Goal: Information Seeking & Learning: Learn about a topic

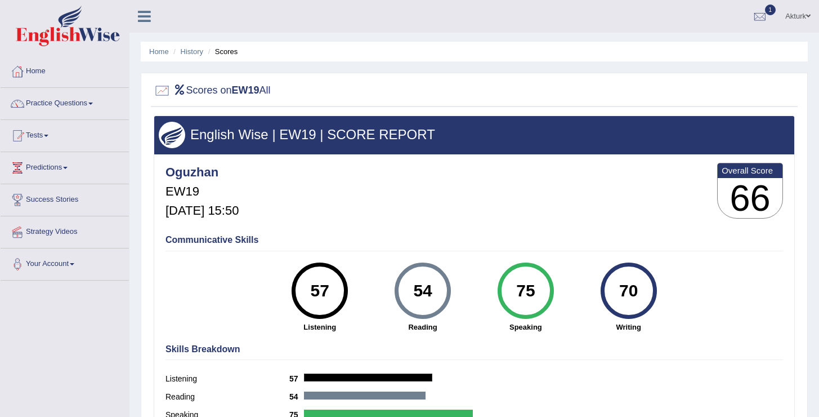
drag, startPoint x: 270, startPoint y: 297, endPoint x: 742, endPoint y: 291, distance: 472.8
click at [742, 291] on div "Communicative Skills 57 Listening 54 Reading 75 Speaking 70 Writing" at bounding box center [474, 282] width 623 height 106
click at [350, 255] on div "Communicative Skills 57 Listening 54 Reading 75 Speaking 70 Writing" at bounding box center [474, 282] width 623 height 106
click at [43, 70] on link "Home" at bounding box center [65, 70] width 128 height 28
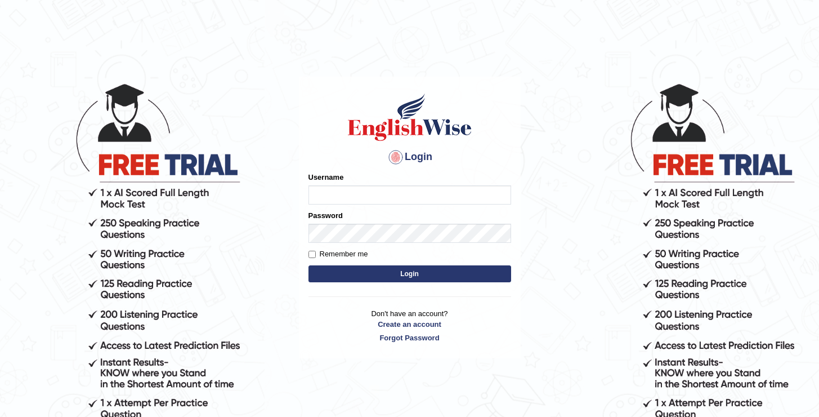
click at [382, 195] on input "Username" at bounding box center [409, 194] width 203 height 19
type input "oguzhan"
click at [308, 265] on button "Login" at bounding box center [409, 273] width 203 height 17
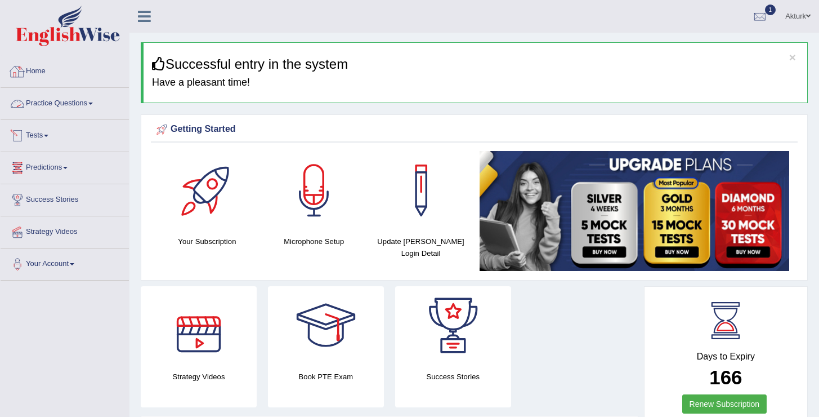
click at [45, 138] on link "Tests" at bounding box center [65, 134] width 128 height 28
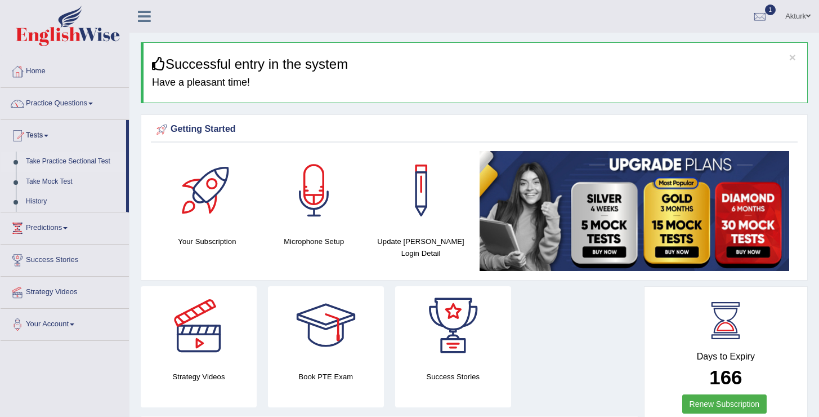
click at [77, 159] on link "Take Practice Sectional Test" at bounding box center [73, 161] width 105 height 20
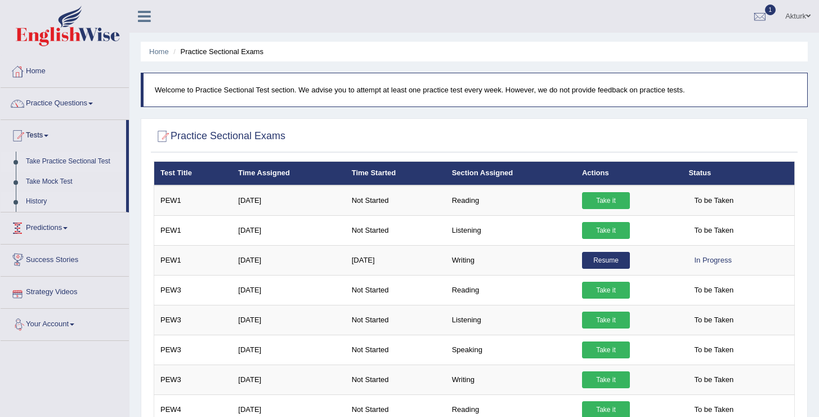
click at [41, 196] on link "History" at bounding box center [73, 201] width 105 height 20
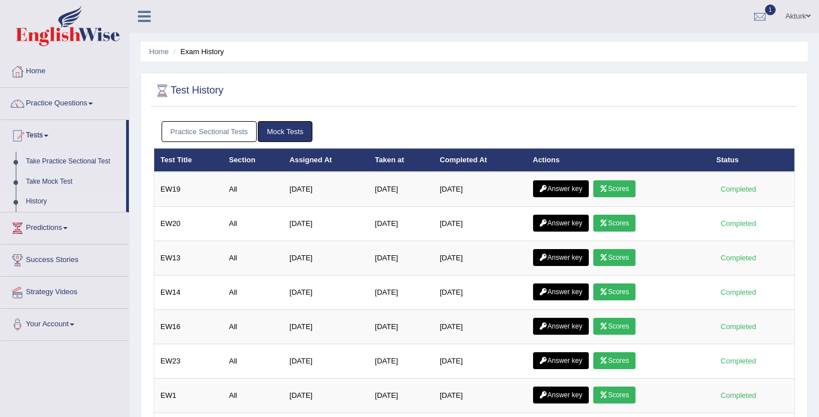
click at [207, 135] on link "Practice Sectional Tests" at bounding box center [210, 131] width 96 height 21
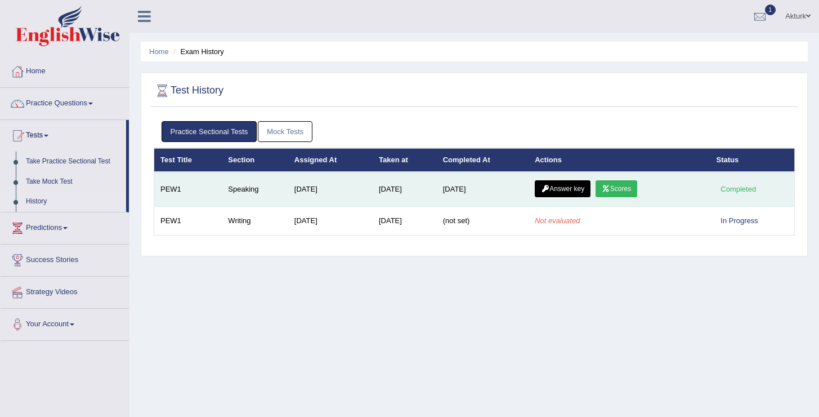
click at [610, 189] on icon at bounding box center [606, 188] width 8 height 7
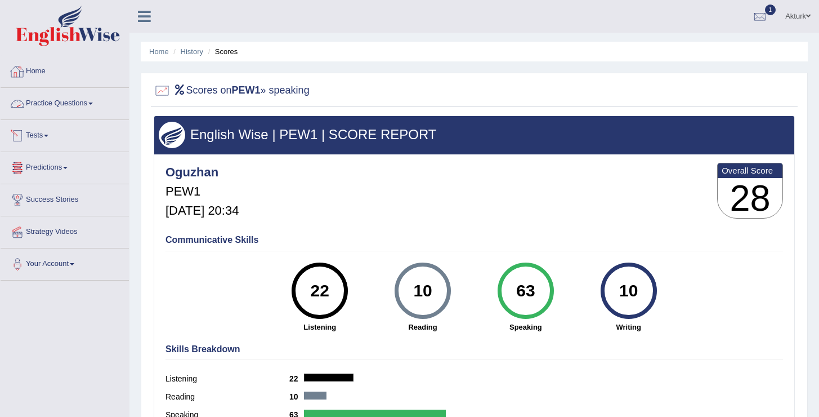
click at [48, 134] on link "Tests" at bounding box center [65, 134] width 128 height 28
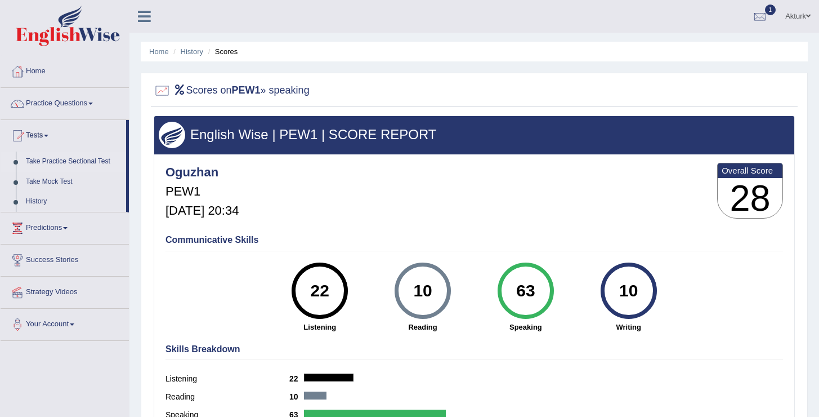
click at [52, 153] on link "Take Practice Sectional Test" at bounding box center [73, 161] width 105 height 20
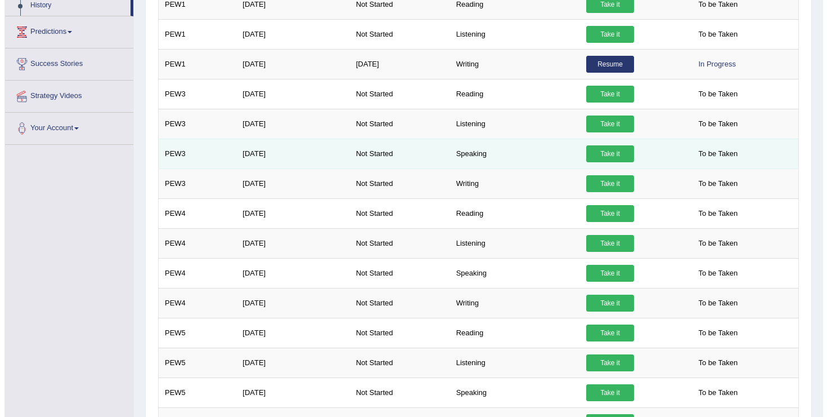
scroll to position [513, 0]
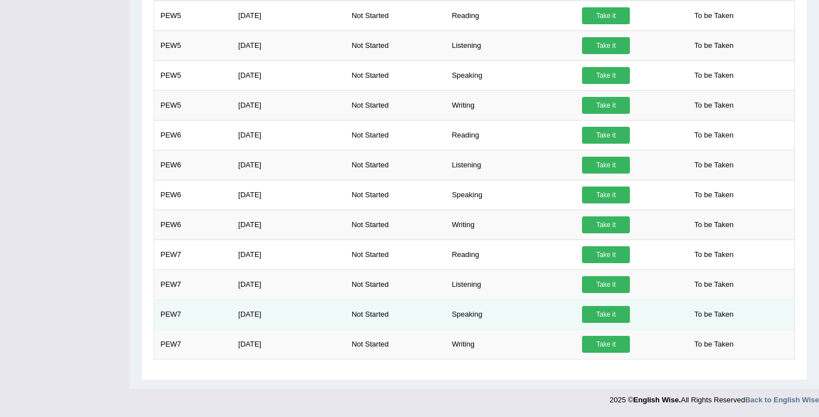
click at [623, 310] on link "Take it" at bounding box center [606, 314] width 48 height 17
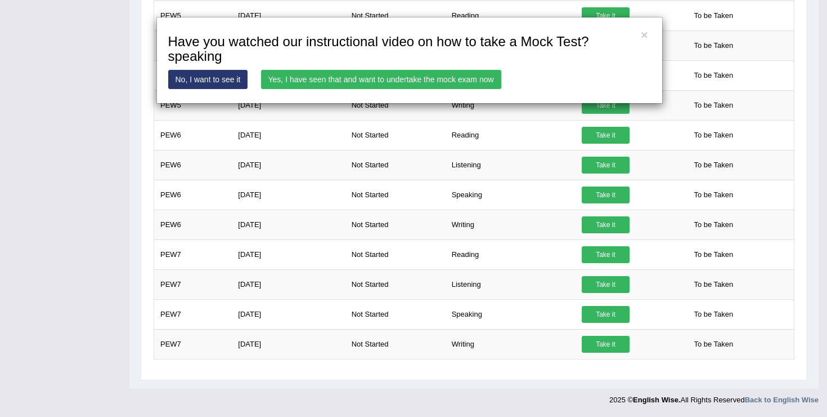
click at [436, 71] on link "Yes, I have seen that and want to undertake the mock exam now" at bounding box center [381, 79] width 240 height 19
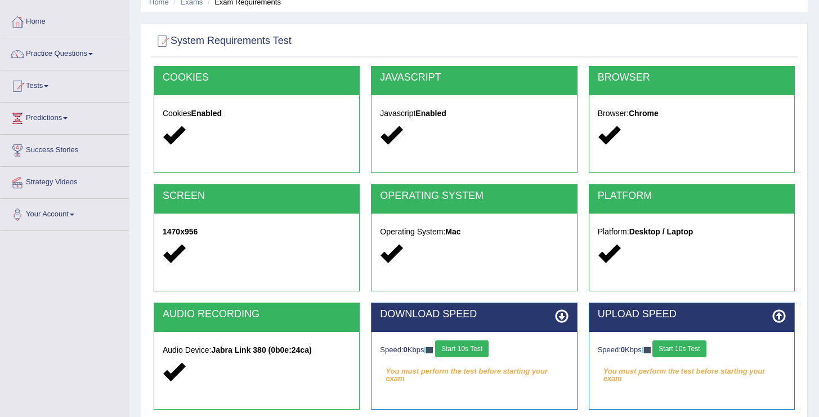
scroll to position [52, 0]
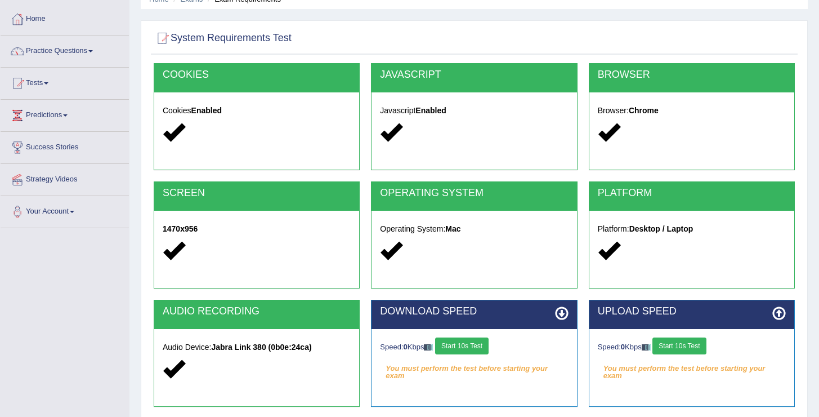
click at [467, 337] on button "Start 10s Test" at bounding box center [461, 345] width 53 height 17
click at [684, 348] on button "Start 10s Test" at bounding box center [678, 345] width 53 height 17
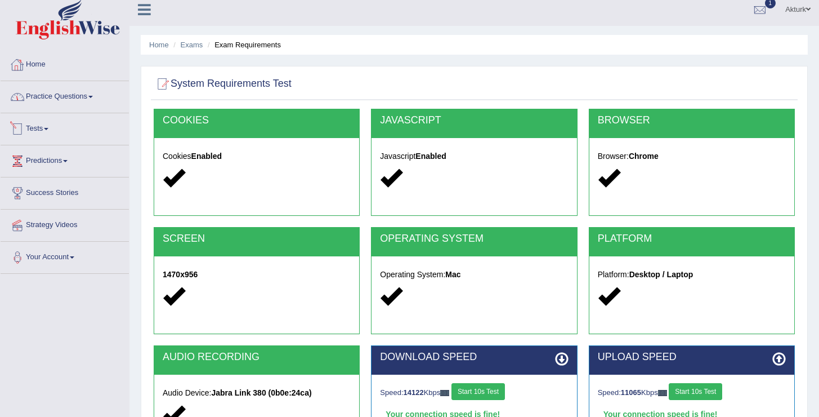
scroll to position [0, 0]
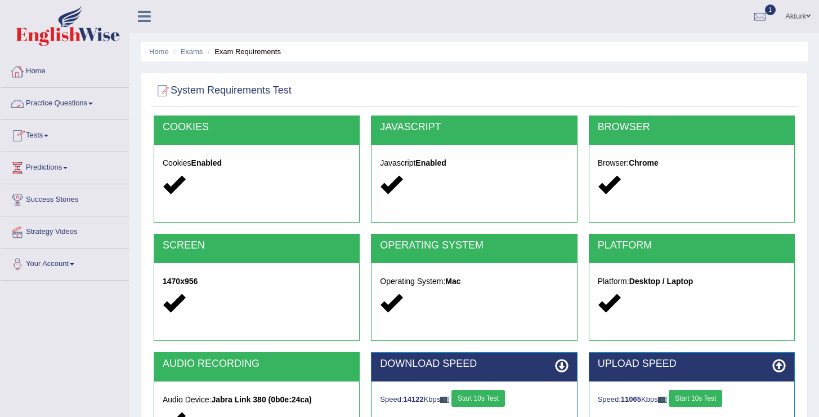
click at [37, 71] on link "Home" at bounding box center [65, 70] width 128 height 28
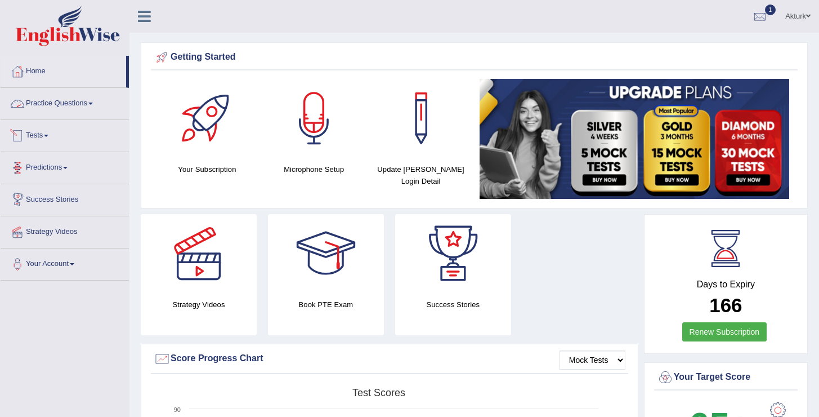
click at [50, 104] on link "Practice Questions" at bounding box center [65, 102] width 128 height 28
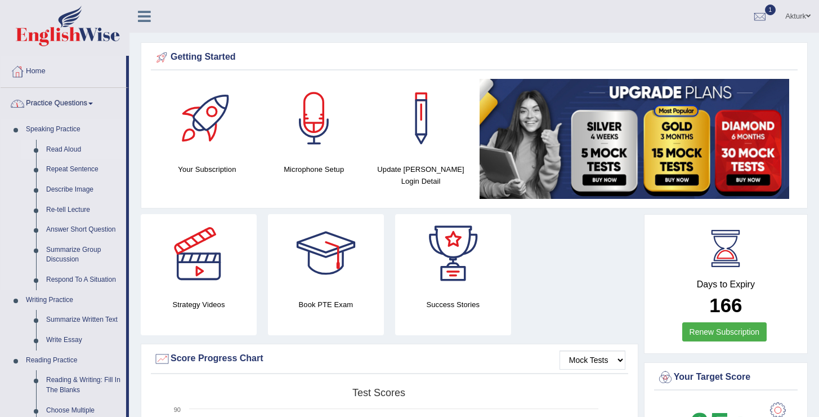
click at [51, 146] on link "Read Aloud" at bounding box center [83, 150] width 85 height 20
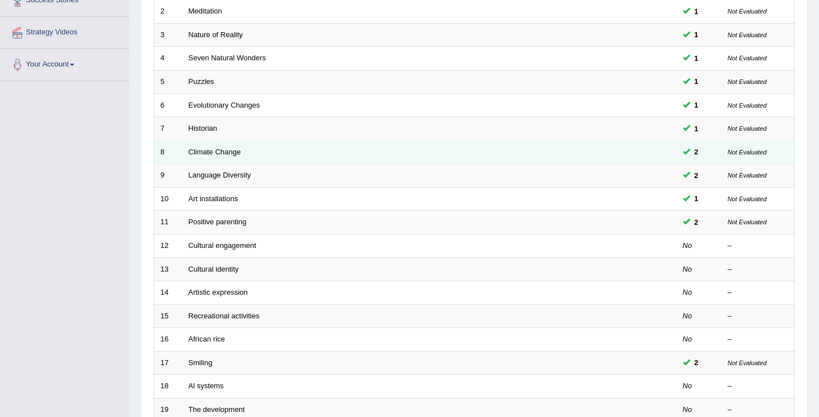
scroll to position [329, 0]
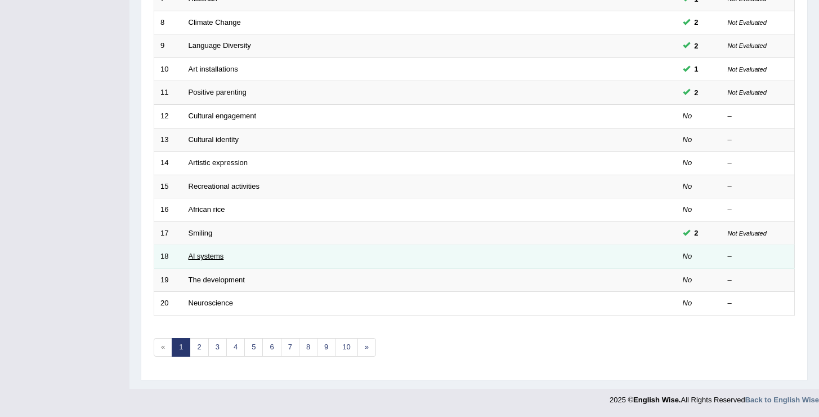
click at [201, 254] on link "Al systems" at bounding box center [206, 256] width 35 height 8
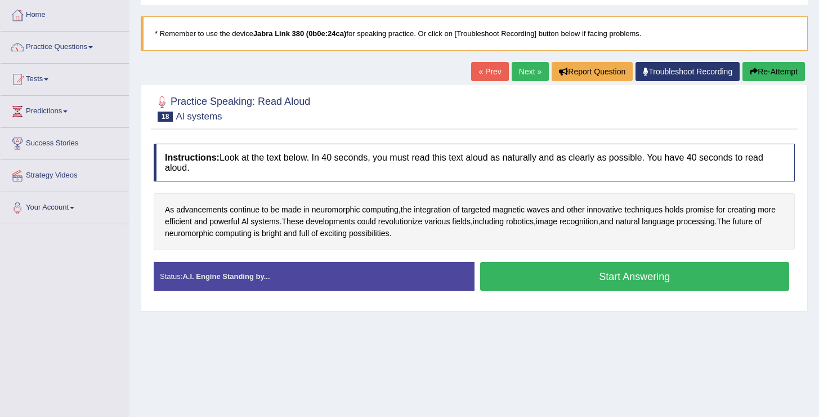
scroll to position [57, 0]
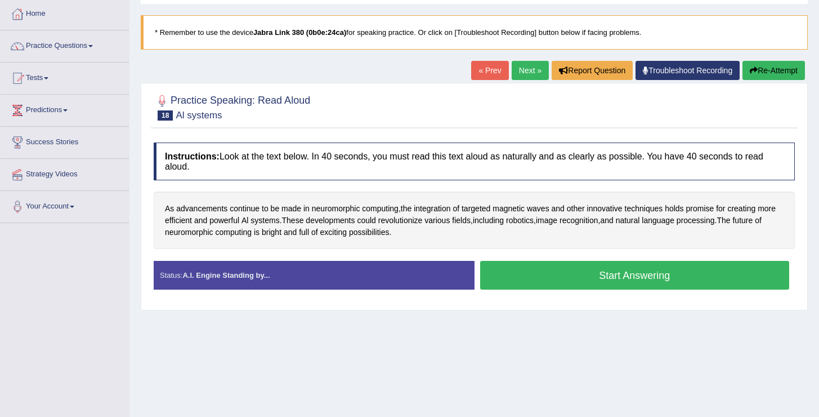
click at [652, 272] on button "Start Answering" at bounding box center [635, 275] width 310 height 29
click at [608, 271] on button "Start Answering" at bounding box center [635, 275] width 310 height 29
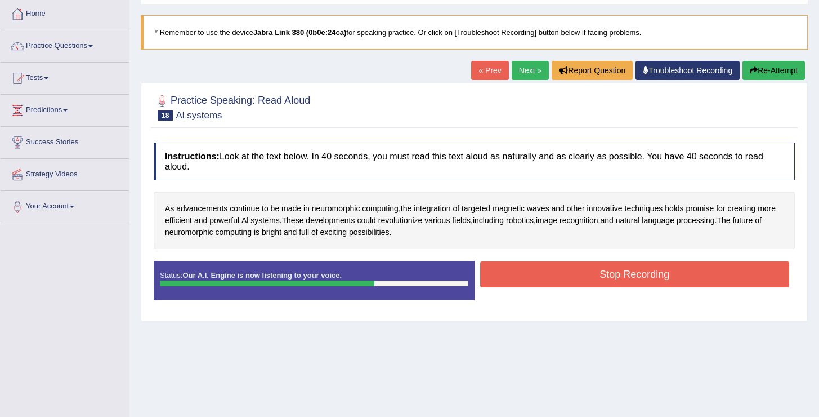
click at [579, 276] on button "Stop Recording" at bounding box center [635, 274] width 310 height 26
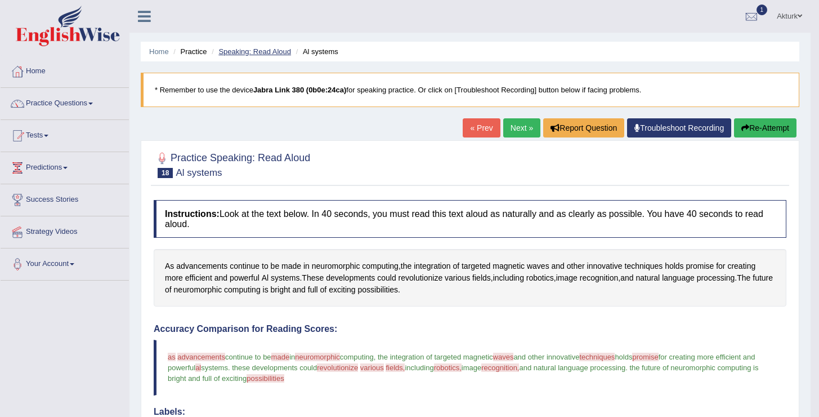
click at [244, 50] on link "Speaking: Read Aloud" at bounding box center [254, 51] width 73 height 8
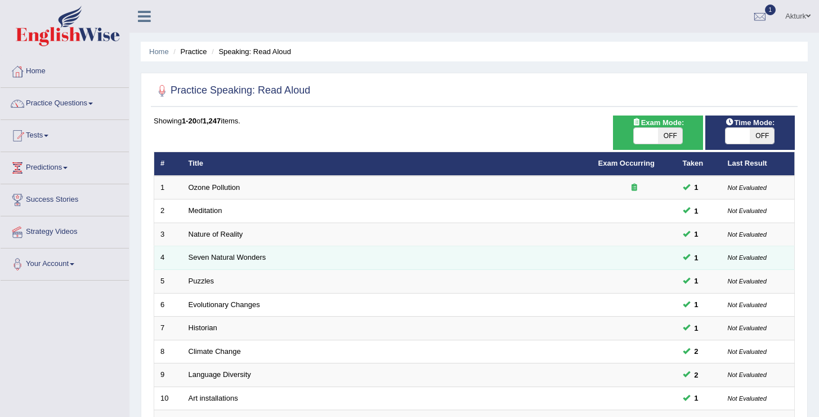
scroll to position [329, 0]
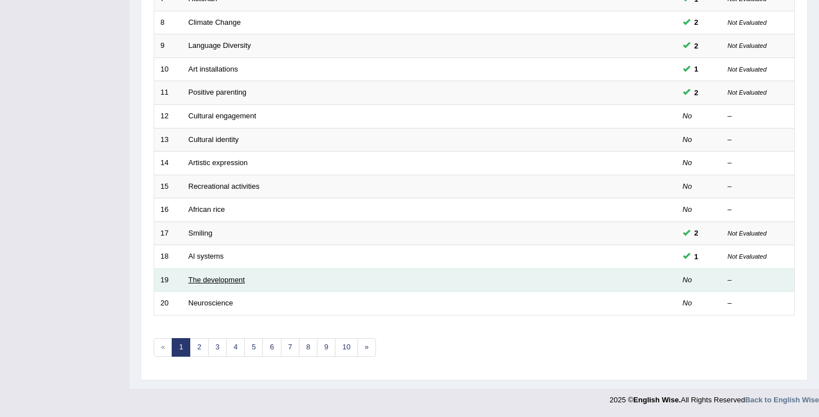
click at [225, 280] on link "The development" at bounding box center [217, 279] width 56 height 8
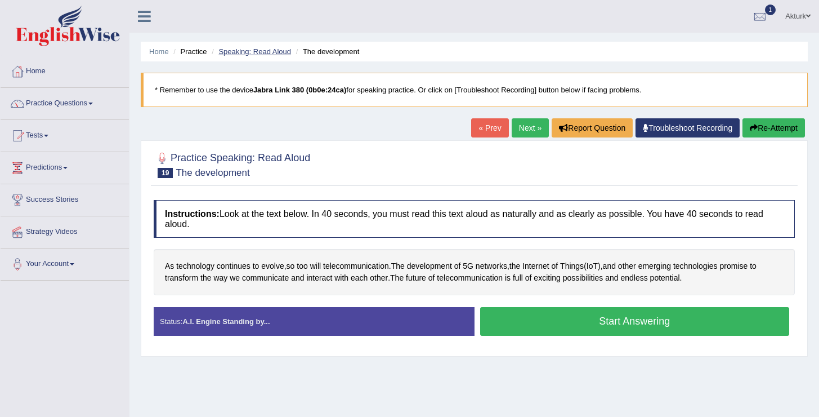
click at [247, 53] on link "Speaking: Read Aloud" at bounding box center [254, 51] width 73 height 8
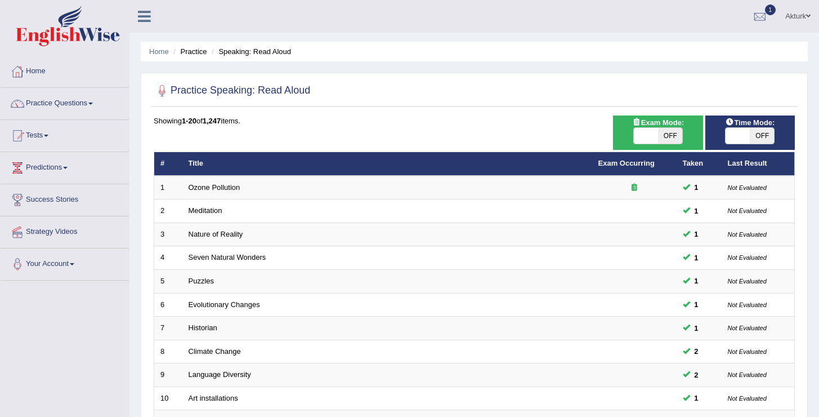
scroll to position [329, 0]
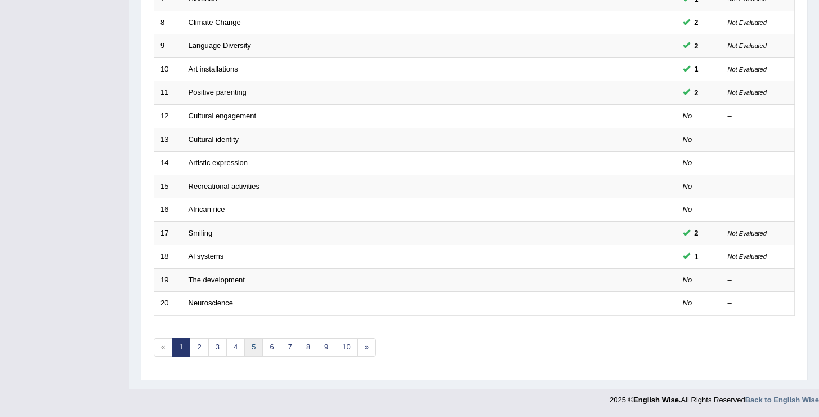
click at [253, 352] on link "5" at bounding box center [253, 347] width 19 height 19
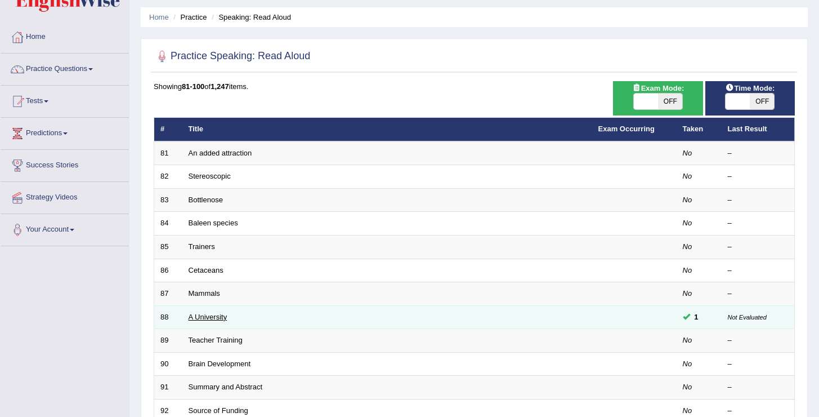
scroll to position [35, 0]
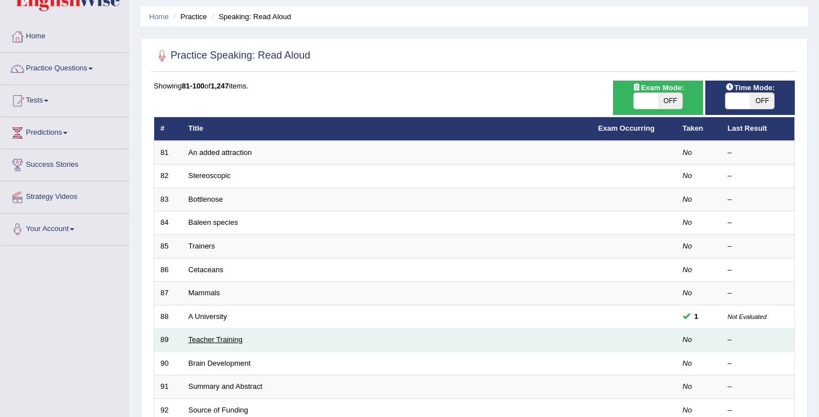
click at [216, 343] on link "Teacher Training" at bounding box center [216, 339] width 54 height 8
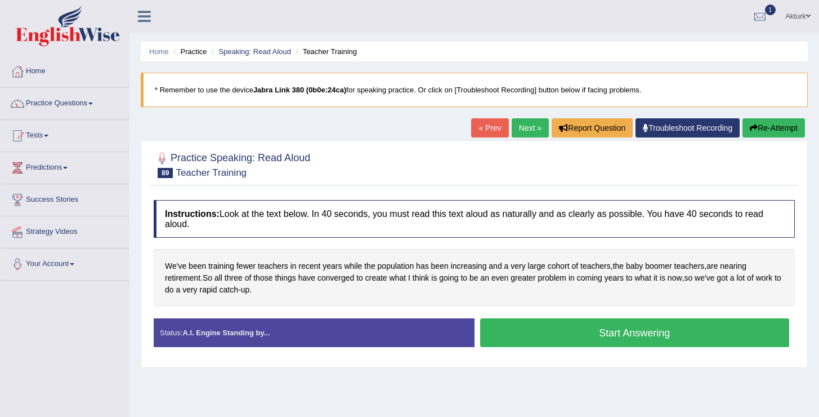
click at [593, 335] on button "Start Answering" at bounding box center [635, 332] width 310 height 29
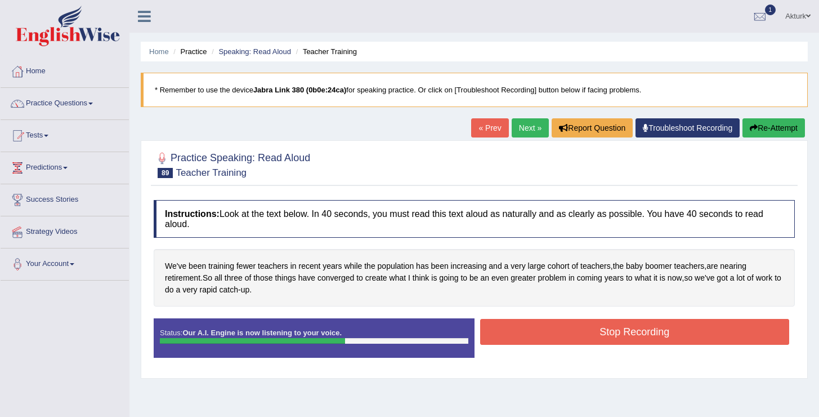
click at [593, 335] on button "Stop Recording" at bounding box center [635, 332] width 310 height 26
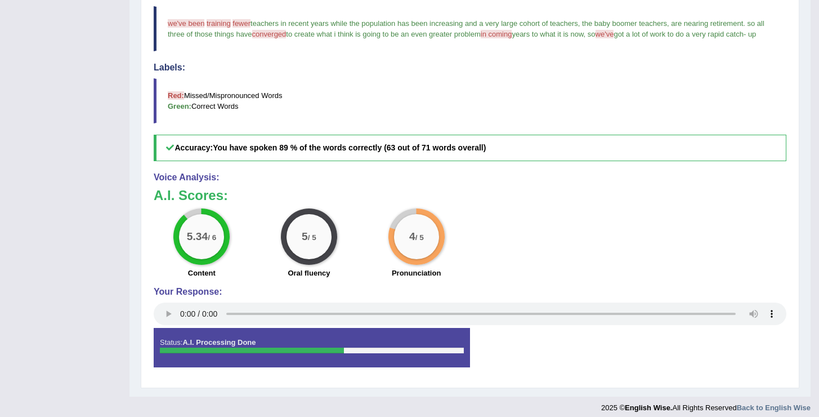
scroll to position [333, 0]
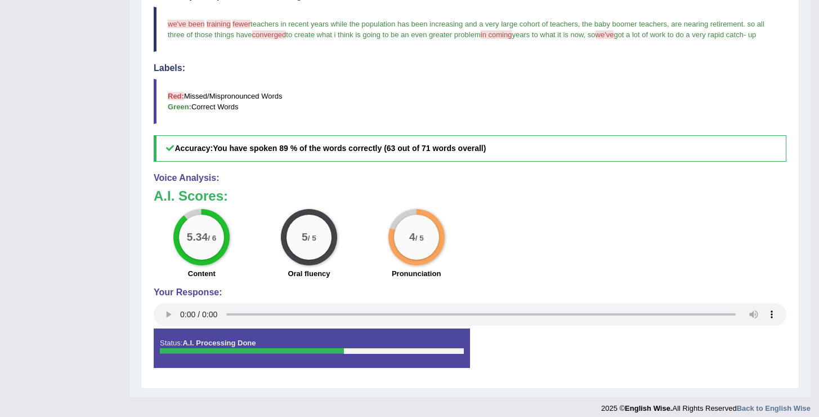
click at [365, 73] on h4 "Labels:" at bounding box center [470, 68] width 633 height 10
click at [360, 73] on h4 "Labels:" at bounding box center [470, 68] width 633 height 10
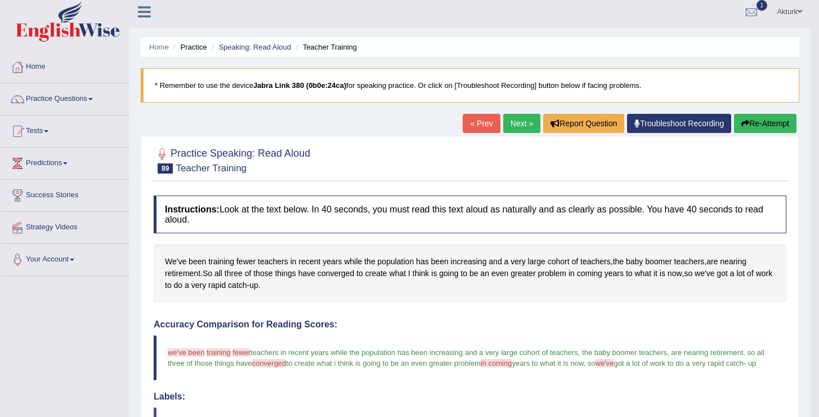
scroll to position [0, 0]
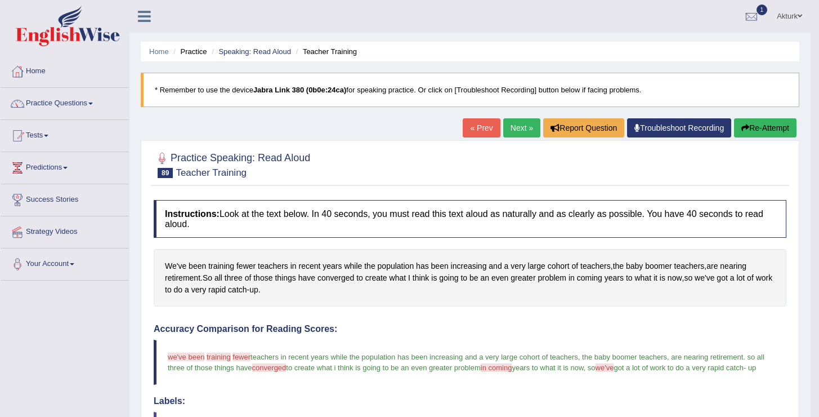
click at [503, 127] on link "Next »" at bounding box center [521, 127] width 37 height 19
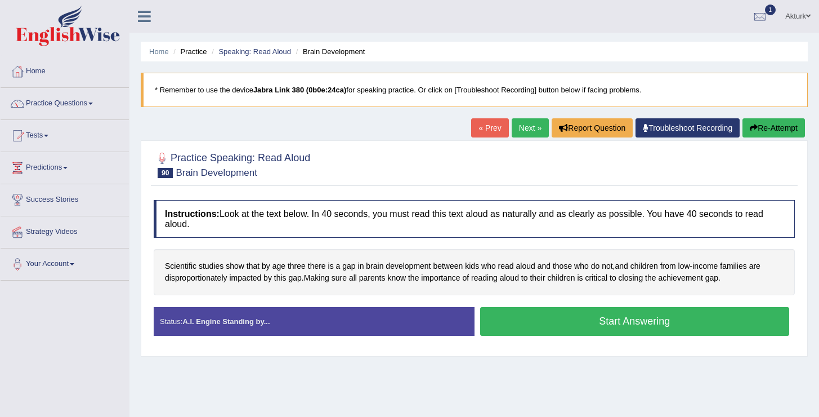
click at [563, 332] on button "Start Answering" at bounding box center [635, 321] width 310 height 29
click at [560, 320] on button "Start Answering" at bounding box center [635, 321] width 310 height 29
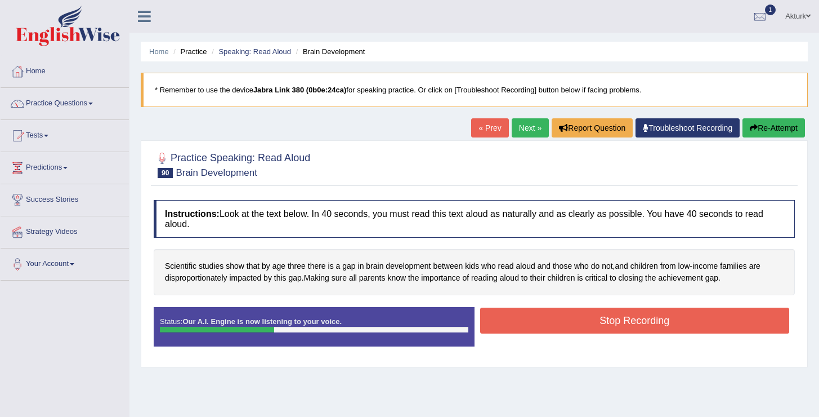
click at [563, 326] on button "Stop Recording" at bounding box center [635, 320] width 310 height 26
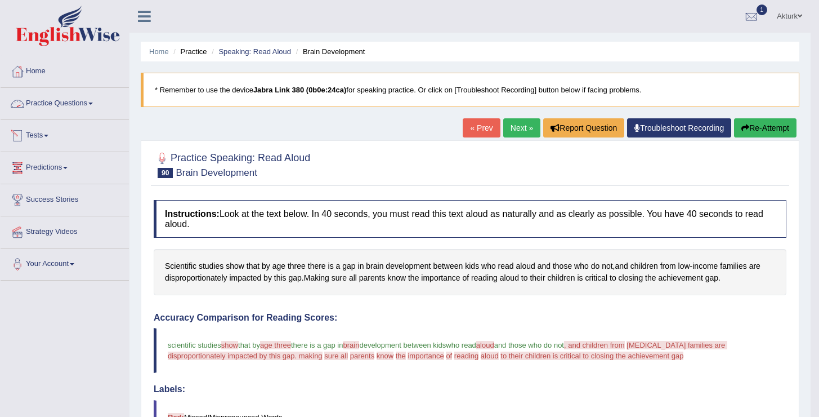
click at [28, 135] on link "Tests" at bounding box center [65, 134] width 128 height 28
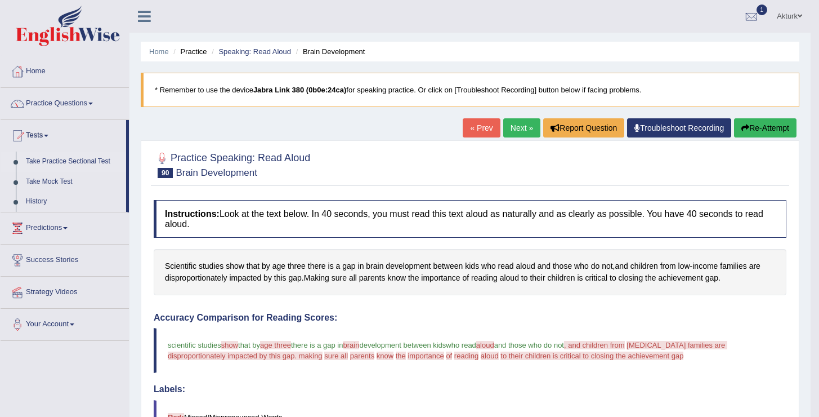
click at [69, 160] on link "Take Practice Sectional Test" at bounding box center [73, 161] width 105 height 20
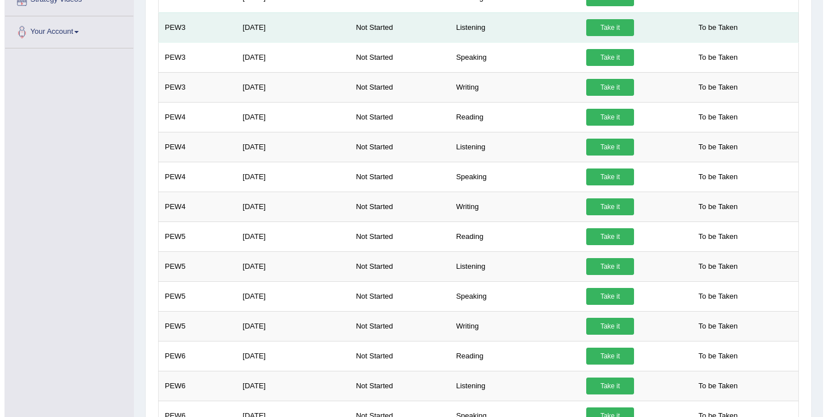
scroll to position [513, 0]
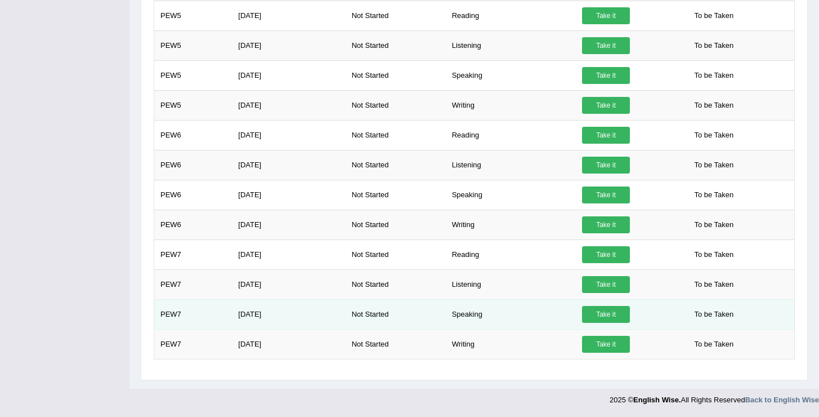
click at [570, 307] on td "Speaking" at bounding box center [511, 314] width 130 height 30
click at [590, 310] on link "Take it" at bounding box center [606, 314] width 48 height 17
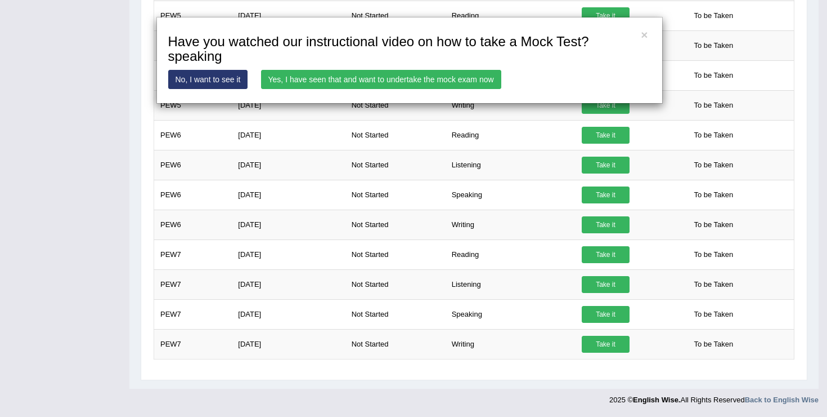
click at [476, 77] on link "Yes, I have seen that and want to undertake the mock exam now" at bounding box center [381, 79] width 240 height 19
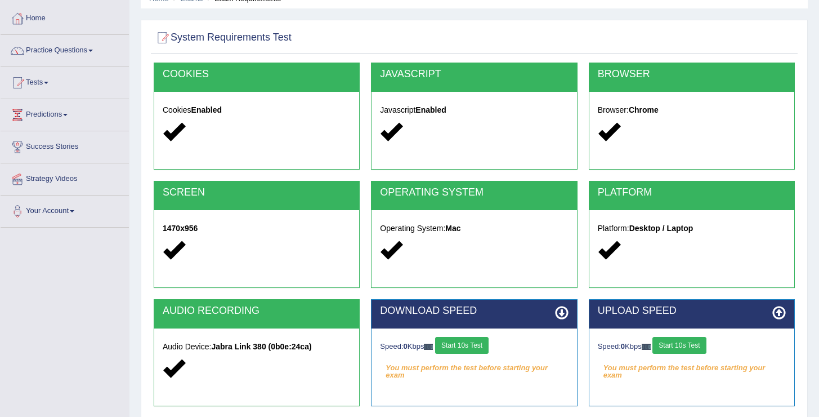
scroll to position [142, 0]
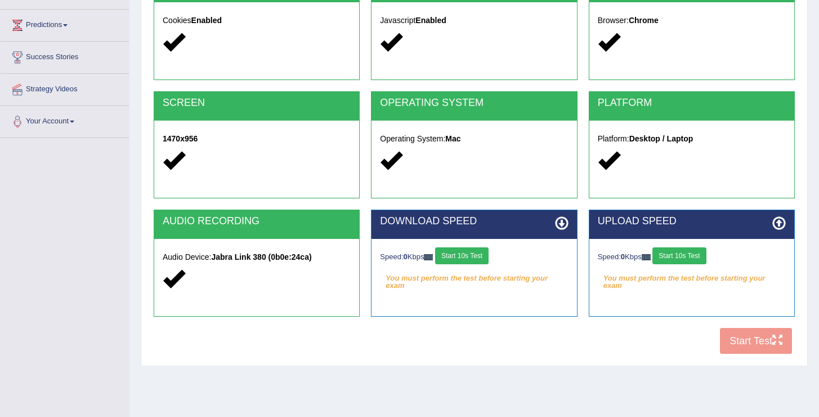
click at [480, 254] on button "Start 10s Test" at bounding box center [461, 255] width 53 height 17
click at [676, 254] on button "Start 10s Test" at bounding box center [678, 255] width 53 height 17
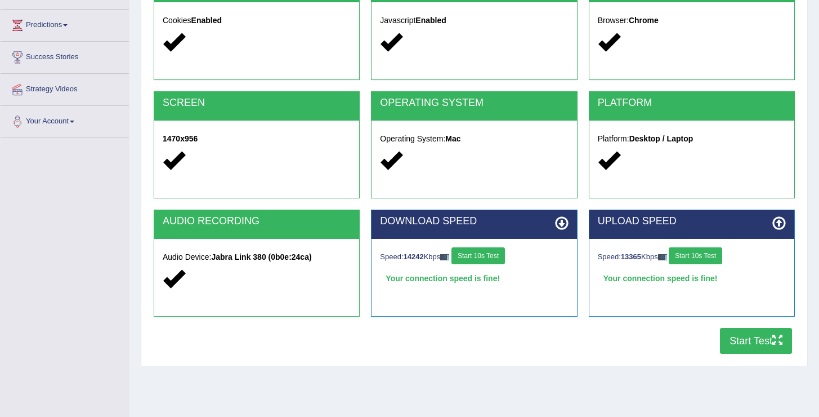
click at [753, 342] on button "Start Test" at bounding box center [756, 341] width 72 height 26
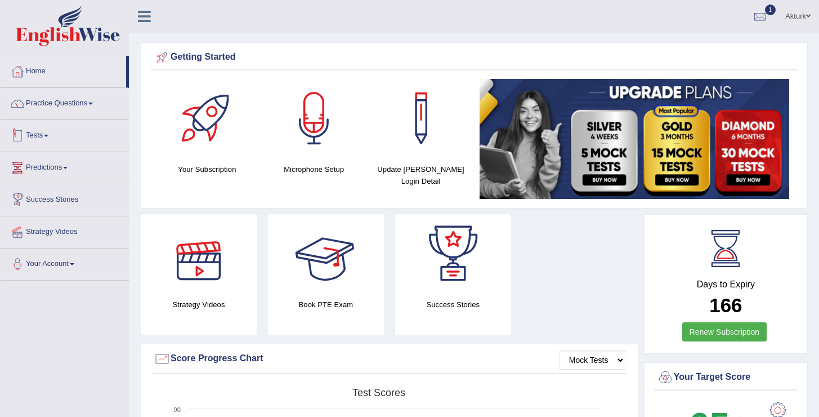
click at [46, 135] on link "Tests" at bounding box center [65, 134] width 128 height 28
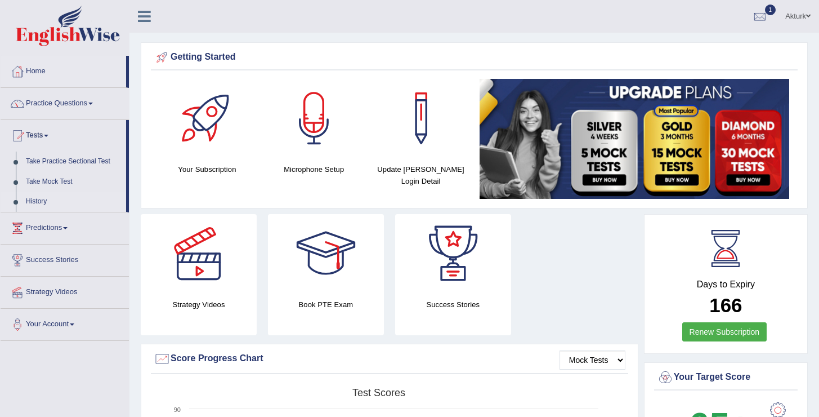
click at [41, 198] on link "History" at bounding box center [73, 201] width 105 height 20
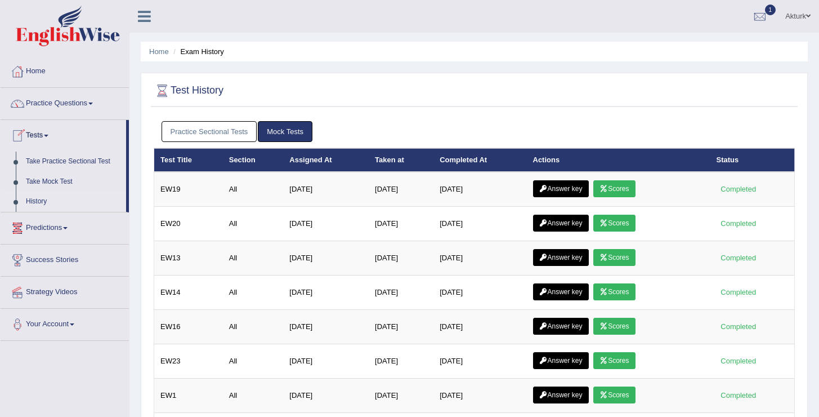
click at [226, 139] on link "Practice Sectional Tests" at bounding box center [210, 131] width 96 height 21
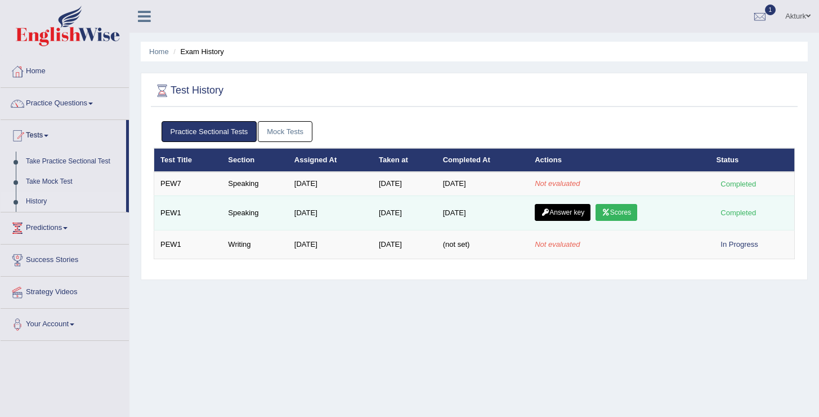
click at [628, 212] on link "Scores" at bounding box center [617, 212] width 42 height 17
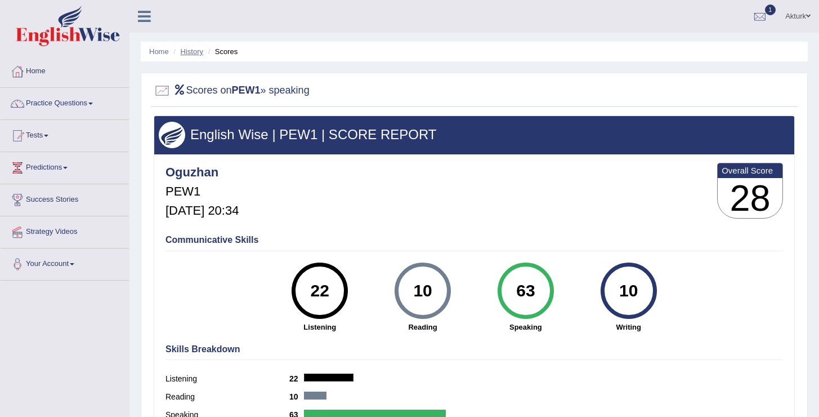
click at [194, 50] on link "History" at bounding box center [192, 51] width 23 height 8
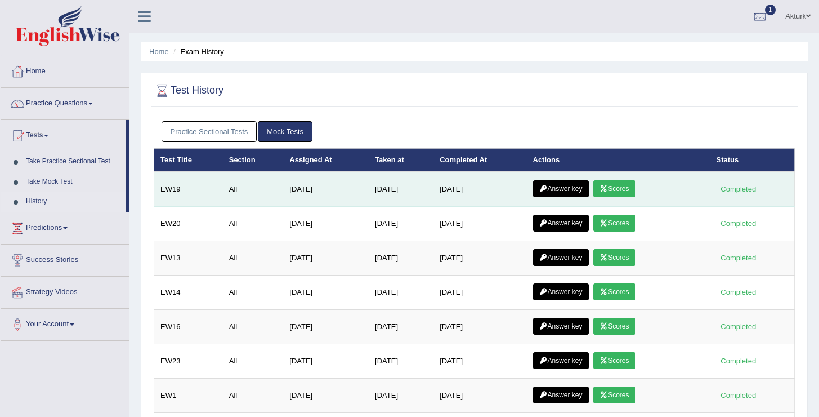
click at [614, 192] on link "Scores" at bounding box center [614, 188] width 42 height 17
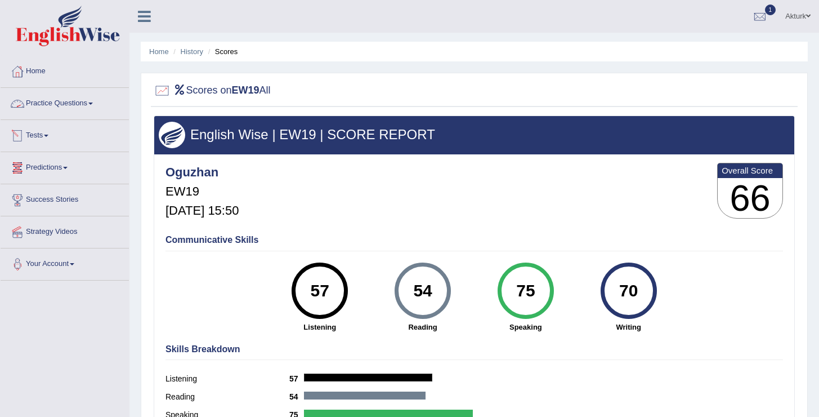
click at [59, 100] on link "Practice Questions" at bounding box center [65, 102] width 128 height 28
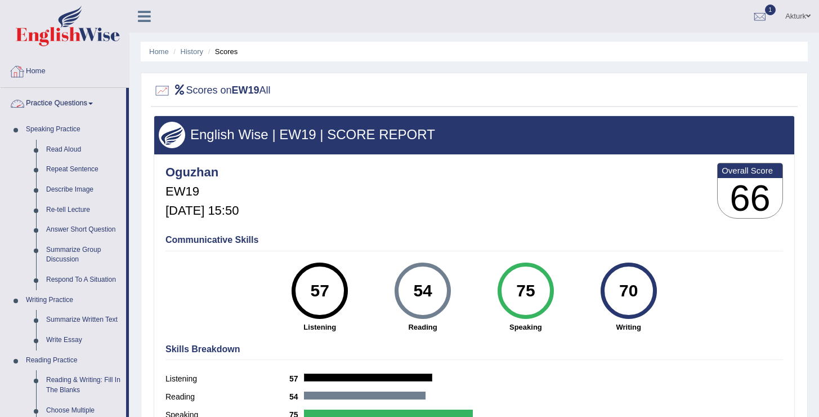
click at [62, 95] on link "Practice Questions" at bounding box center [64, 102] width 126 height 28
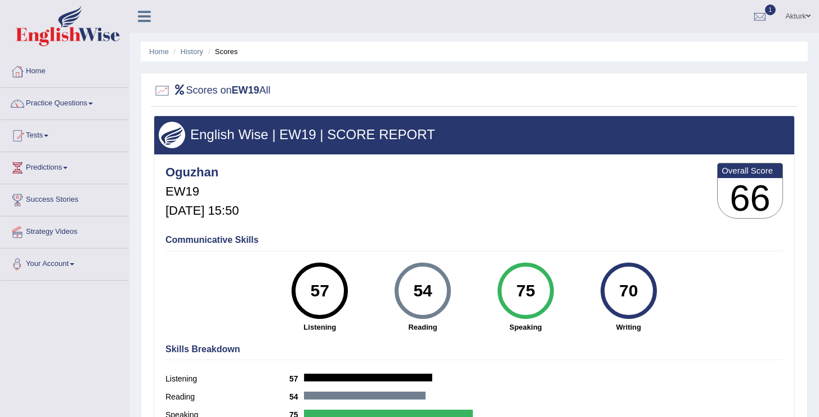
click at [44, 136] on link "Tests" at bounding box center [65, 134] width 128 height 28
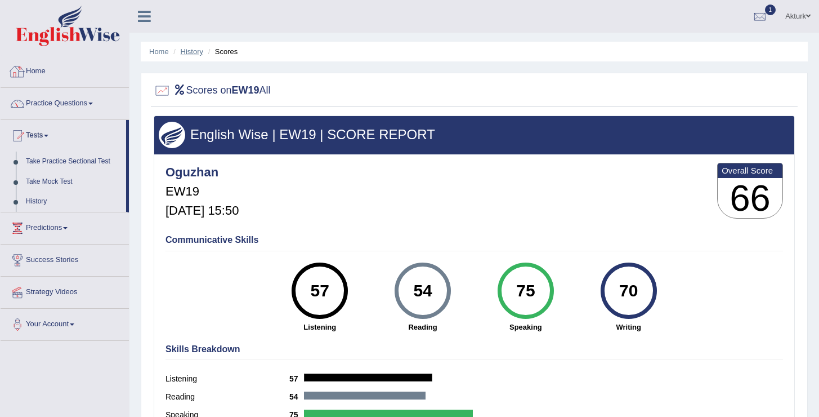
click at [187, 50] on link "History" at bounding box center [192, 51] width 23 height 8
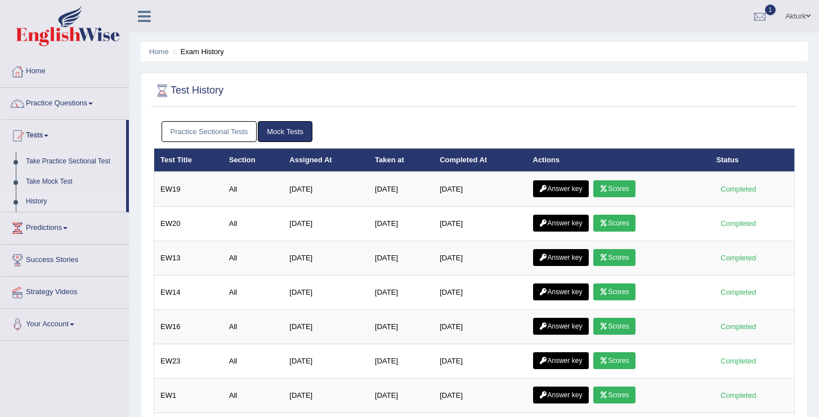
click at [218, 125] on link "Practice Sectional Tests" at bounding box center [210, 131] width 96 height 21
click at [177, 128] on link "Practice Sectional Tests" at bounding box center [210, 131] width 96 height 21
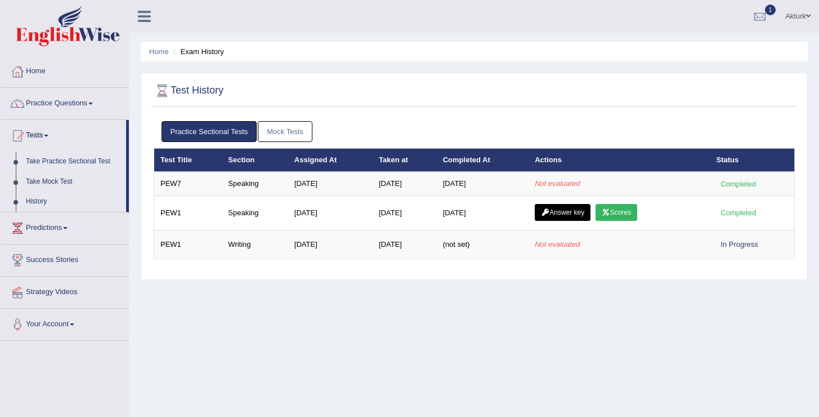
click at [48, 162] on link "Take Practice Sectional Test" at bounding box center [73, 161] width 105 height 20
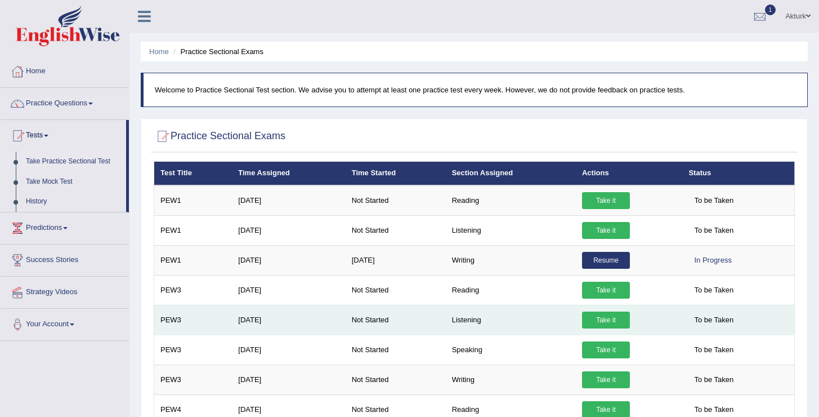
click at [608, 317] on link "Take it" at bounding box center [606, 319] width 48 height 17
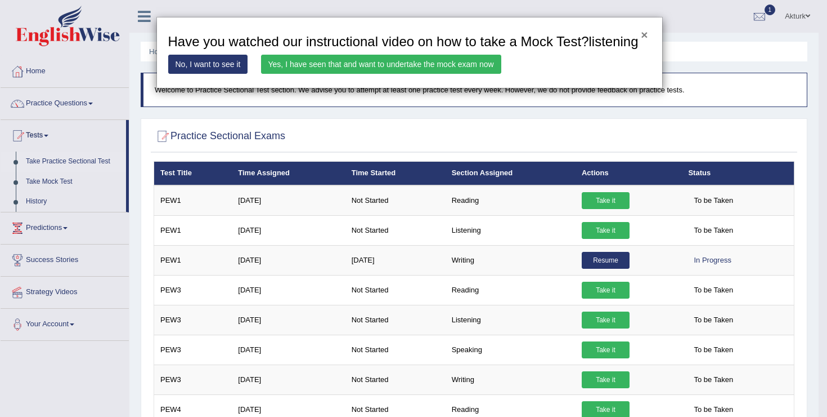
click at [648, 36] on button "×" at bounding box center [644, 35] width 7 height 12
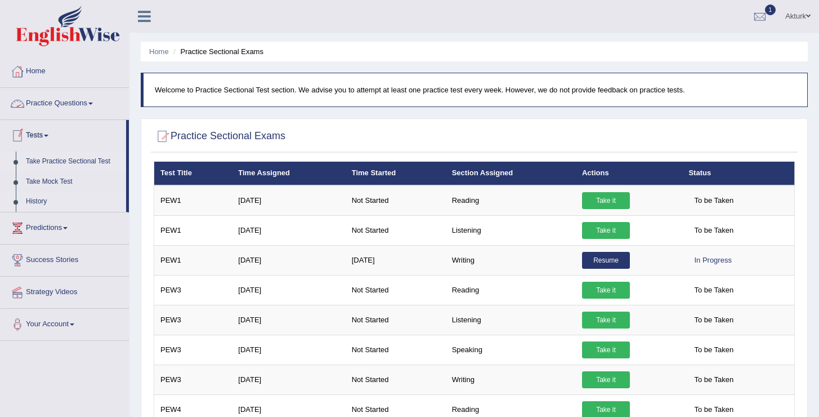
click at [43, 201] on link "History" at bounding box center [73, 201] width 105 height 20
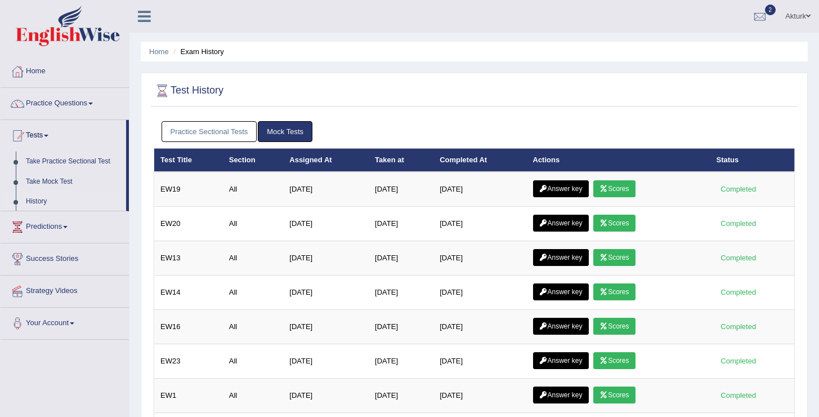
click at [225, 121] on link "Practice Sectional Tests" at bounding box center [210, 131] width 96 height 21
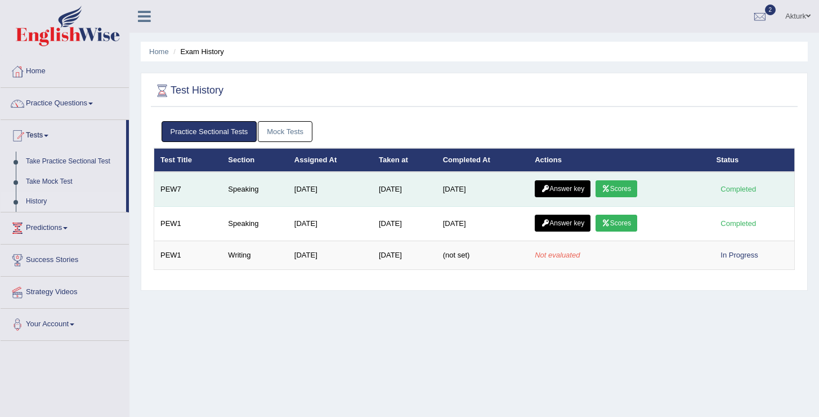
click at [630, 185] on link "Scores" at bounding box center [617, 188] width 42 height 17
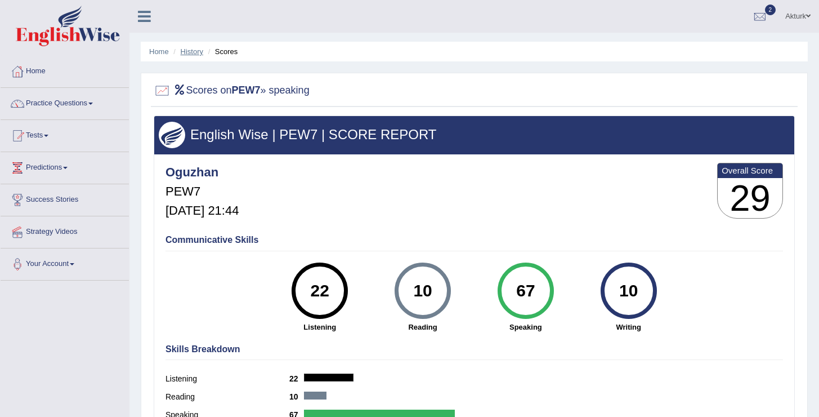
click at [194, 48] on link "History" at bounding box center [192, 51] width 23 height 8
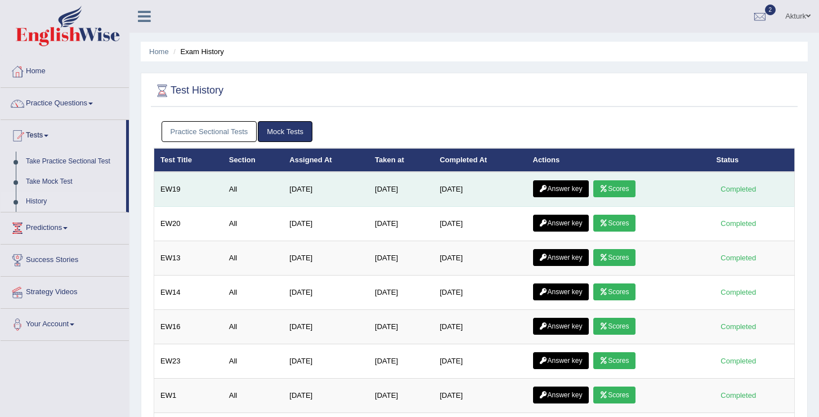
click at [572, 190] on link "Answer key" at bounding box center [561, 188] width 56 height 17
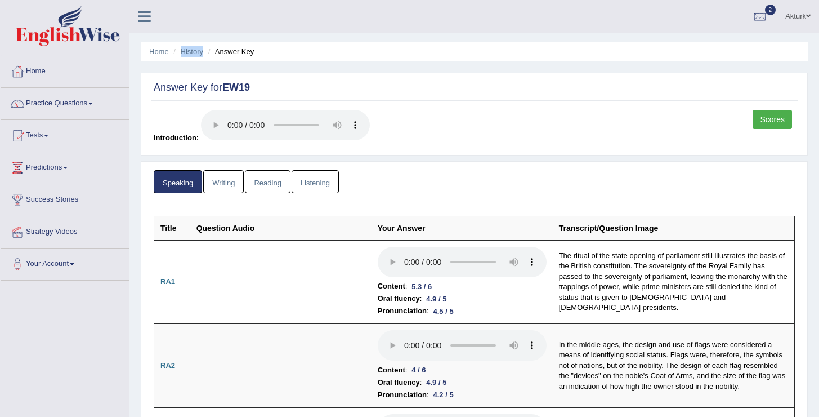
click at [194, 51] on link "History" at bounding box center [192, 51] width 23 height 8
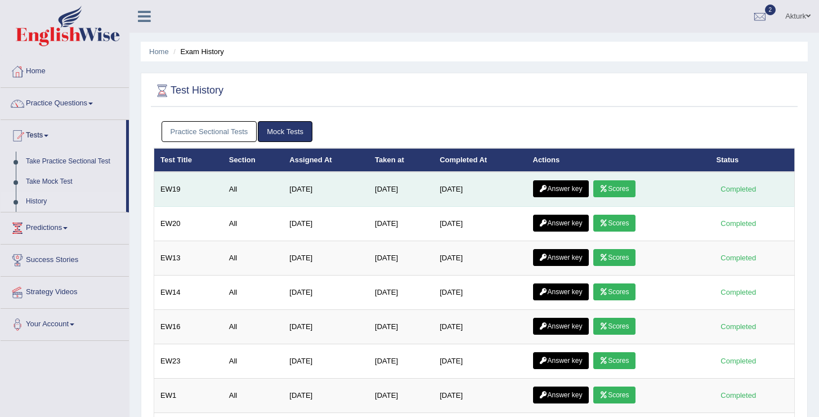
click at [635, 190] on link "Scores" at bounding box center [614, 188] width 42 height 17
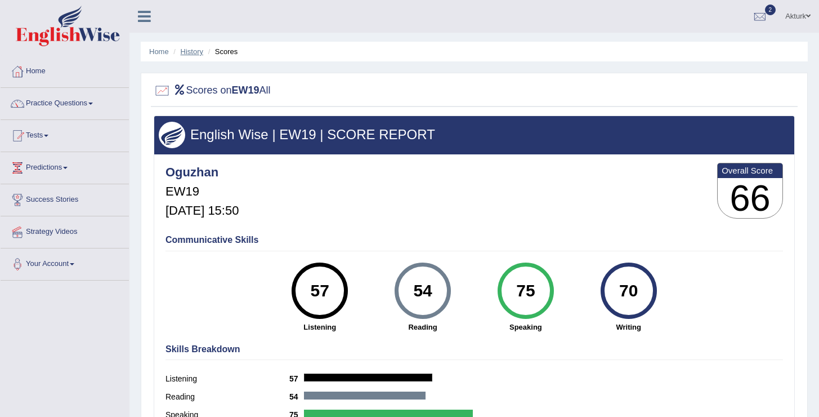
click at [202, 52] on link "History" at bounding box center [192, 51] width 23 height 8
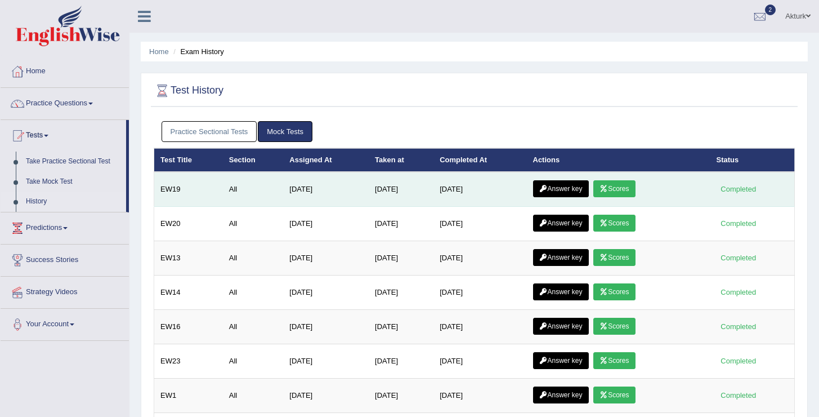
click at [566, 191] on link "Answer key" at bounding box center [561, 188] width 56 height 17
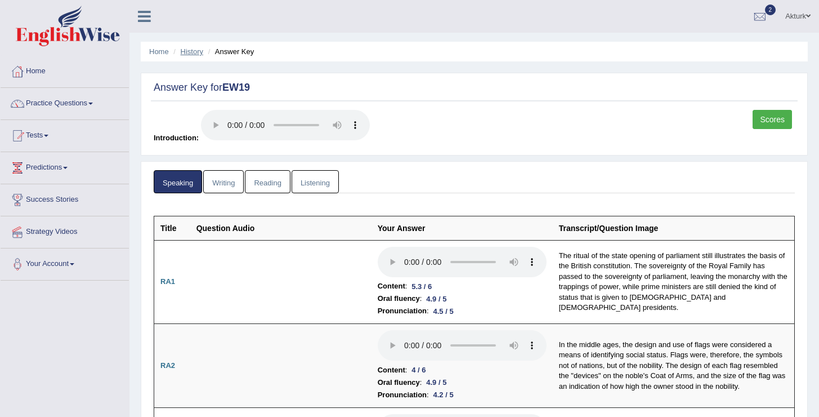
click at [190, 51] on link "History" at bounding box center [192, 51] width 23 height 8
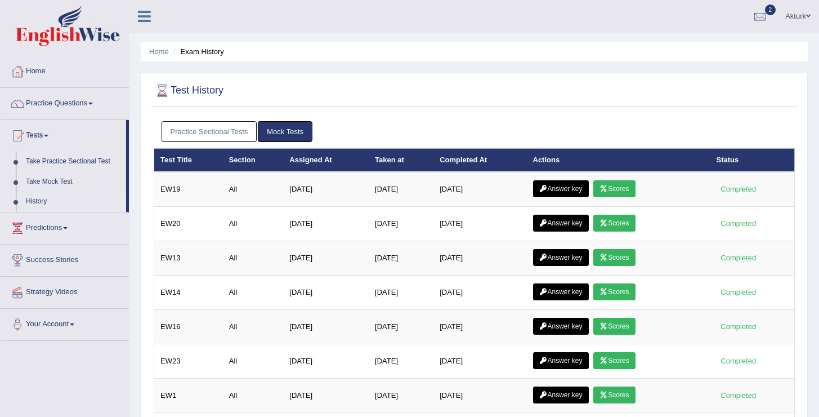
click at [234, 133] on link "Practice Sectional Tests" at bounding box center [210, 131] width 96 height 21
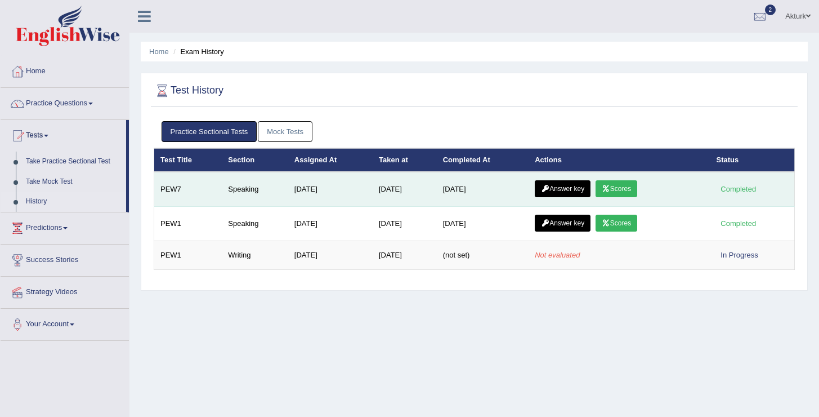
click at [610, 188] on icon at bounding box center [606, 188] width 8 height 7
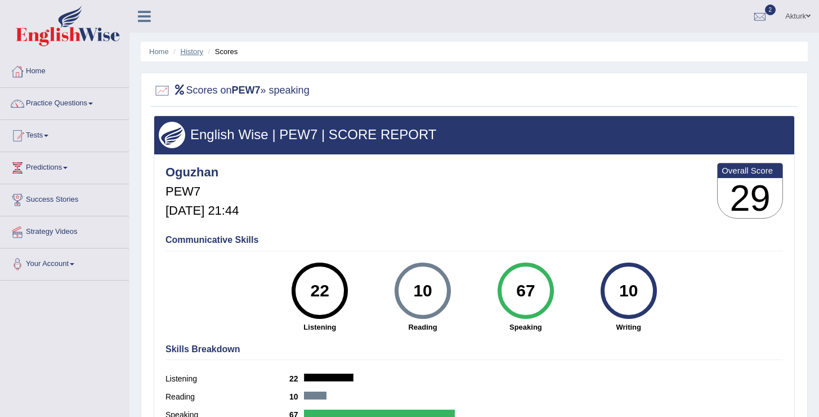
click at [186, 52] on link "History" at bounding box center [192, 51] width 23 height 8
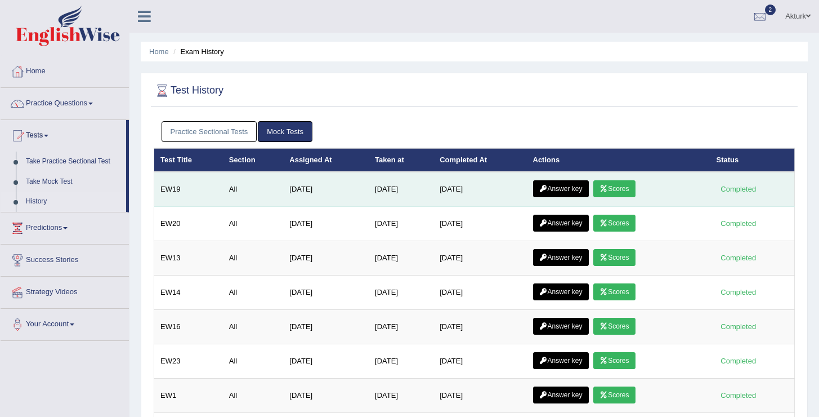
click at [579, 192] on link "Answer key" at bounding box center [561, 188] width 56 height 17
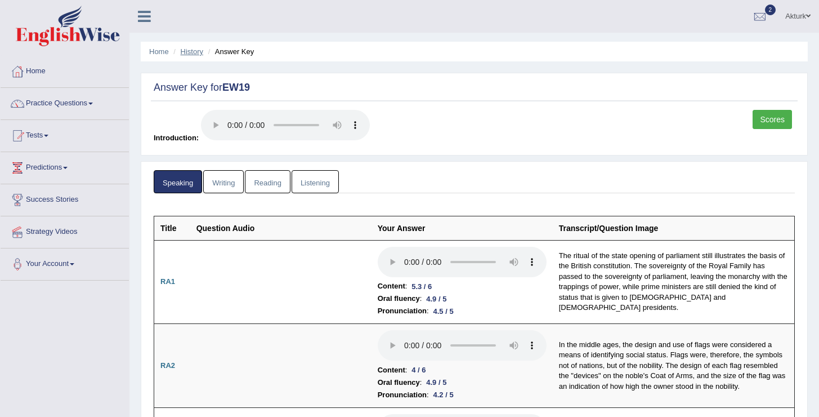
click at [195, 53] on link "History" at bounding box center [192, 51] width 23 height 8
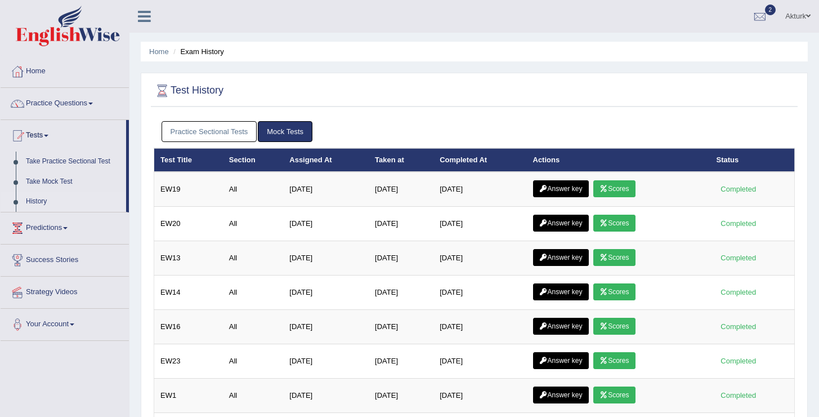
click at [232, 133] on link "Practice Sectional Tests" at bounding box center [210, 131] width 96 height 21
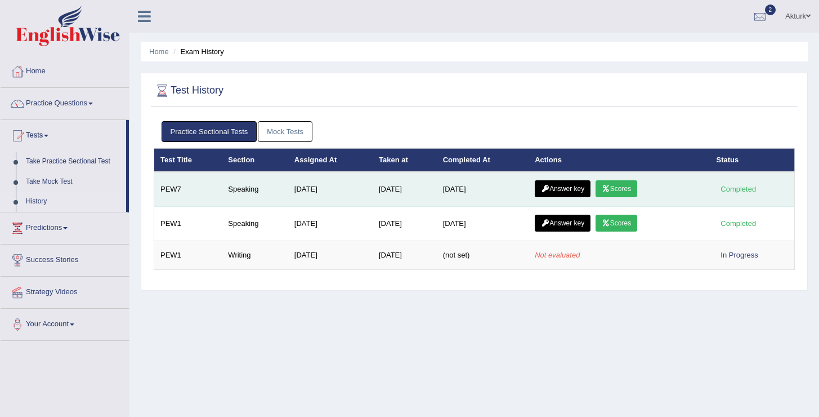
click at [554, 185] on link "Answer key" at bounding box center [563, 188] width 56 height 17
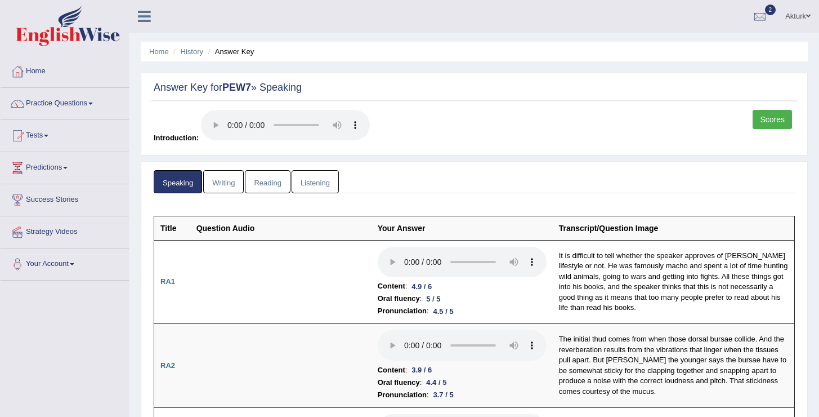
click at [306, 185] on link "Listening" at bounding box center [315, 181] width 47 height 23
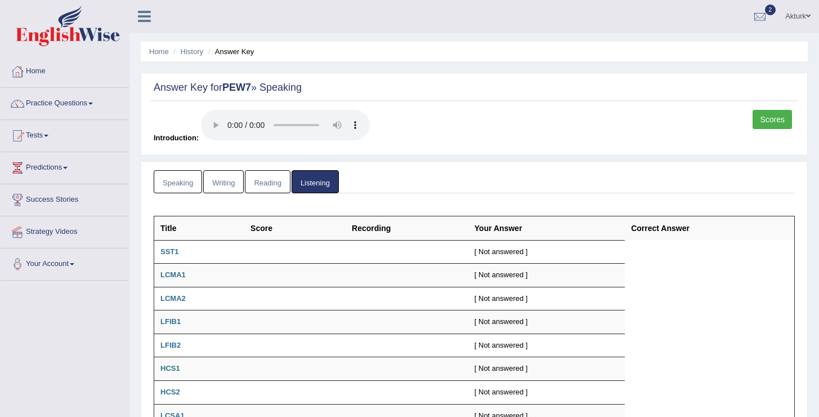
click at [773, 118] on link "Scores" at bounding box center [772, 119] width 39 height 19
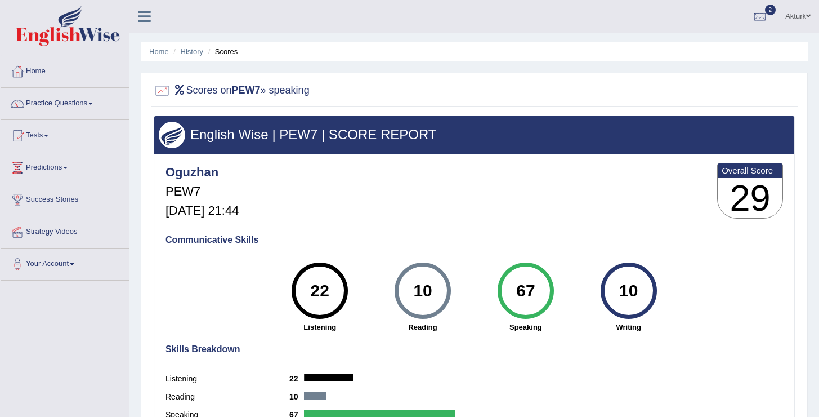
click at [189, 51] on link "History" at bounding box center [192, 51] width 23 height 8
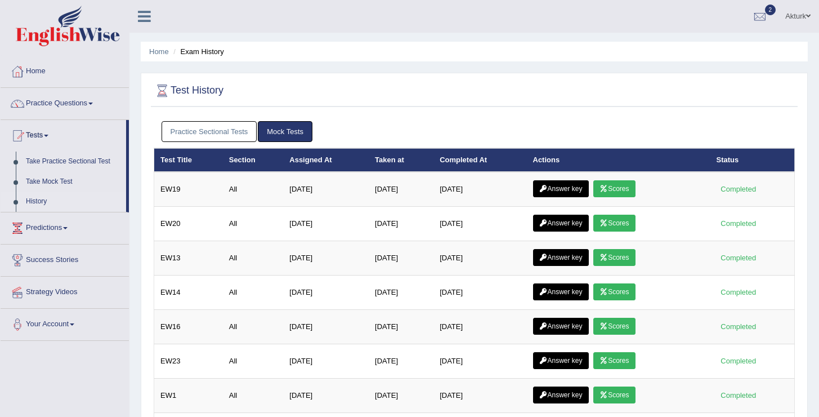
click at [252, 135] on link "Practice Sectional Tests" at bounding box center [210, 131] width 96 height 21
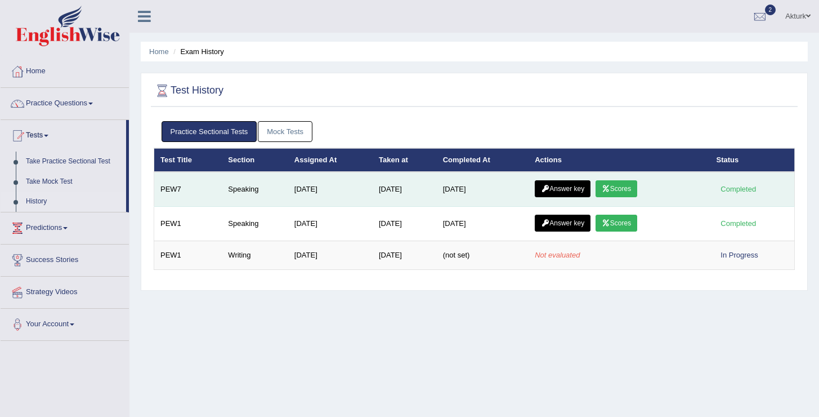
click at [545, 187] on icon at bounding box center [545, 188] width 8 height 7
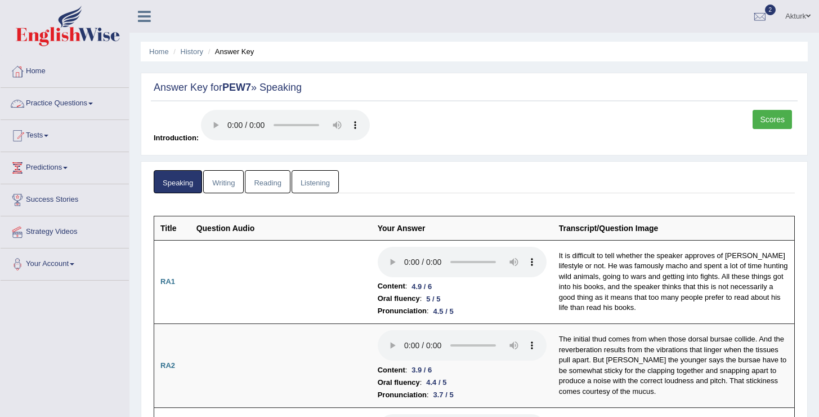
click at [92, 102] on link "Practice Questions" at bounding box center [65, 102] width 128 height 28
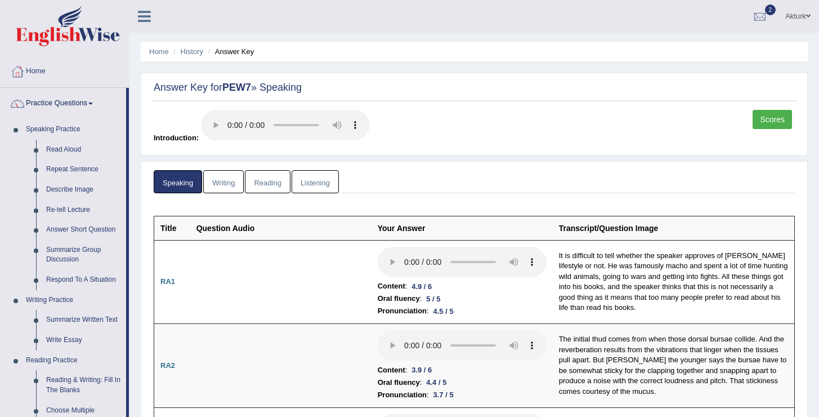
click at [92, 102] on link "Practice Questions" at bounding box center [64, 102] width 126 height 28
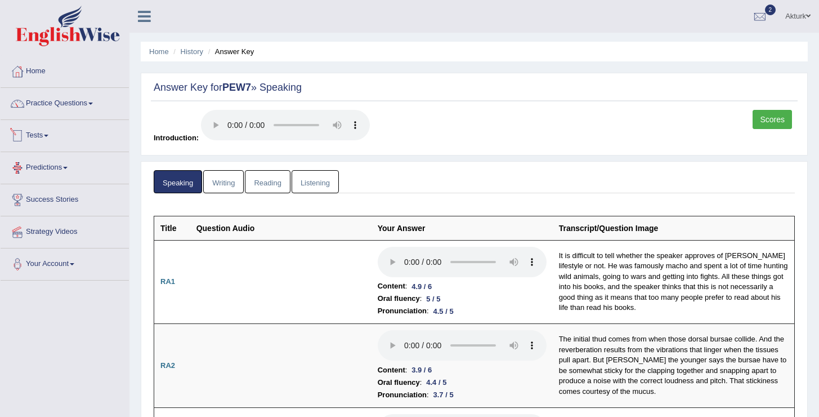
click at [42, 138] on link "Tests" at bounding box center [65, 134] width 128 height 28
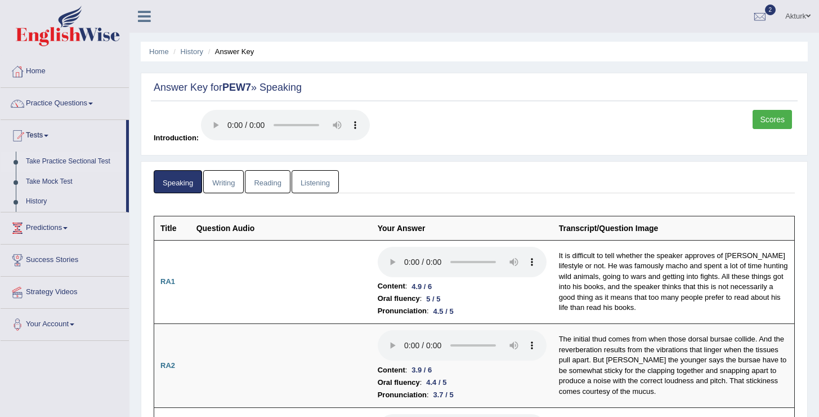
click at [59, 160] on link "Take Practice Sectional Test" at bounding box center [73, 161] width 105 height 20
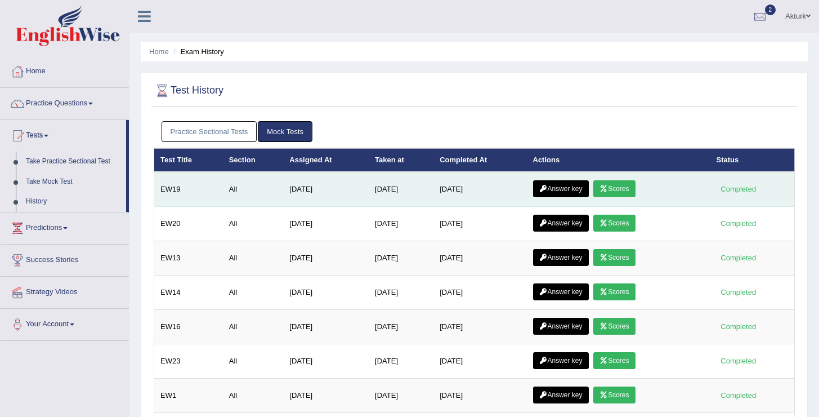
click at [579, 194] on link "Answer key" at bounding box center [561, 188] width 56 height 17
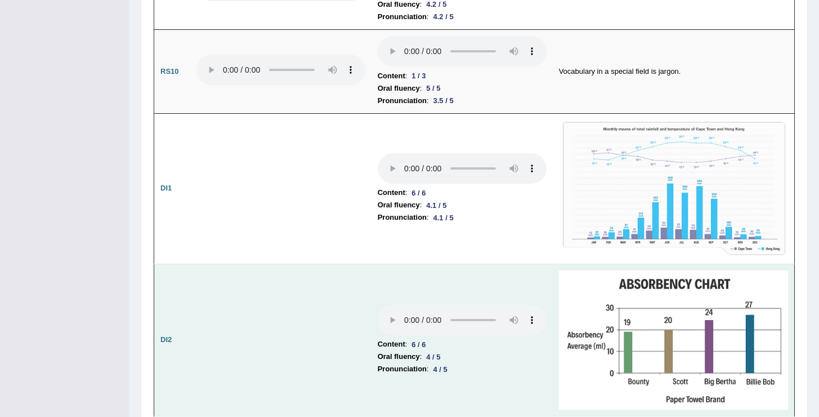
scroll to position [1477, 0]
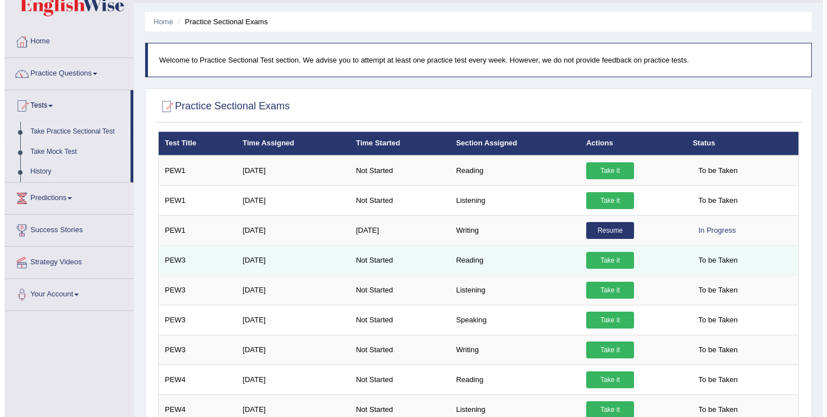
scroll to position [60, 0]
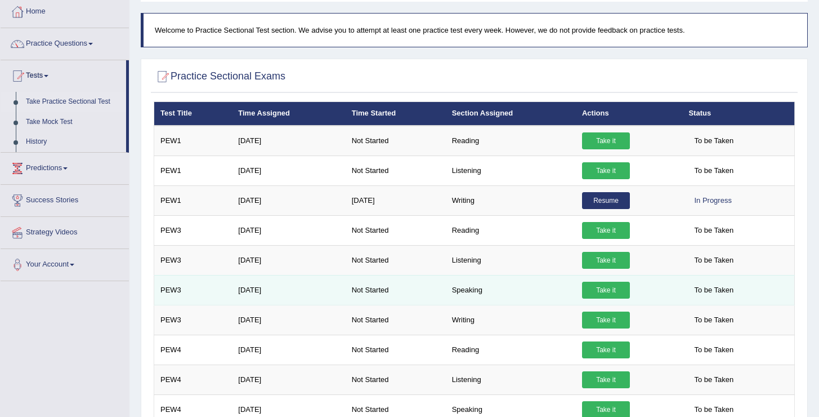
click at [600, 287] on link "Take it" at bounding box center [606, 289] width 48 height 17
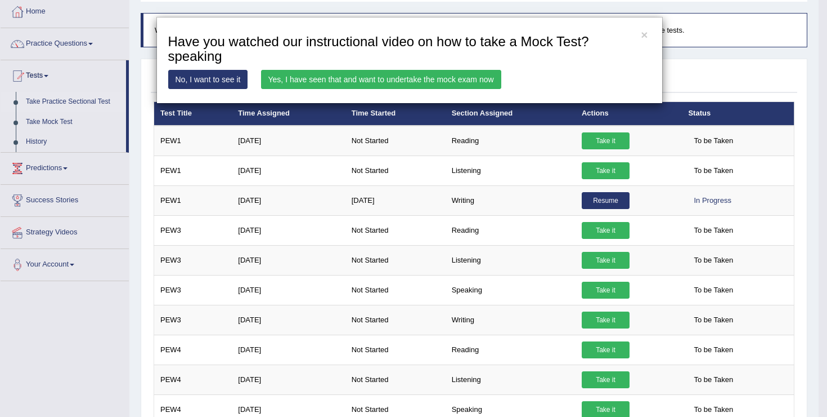
click at [424, 75] on link "Yes, I have seen that and want to undertake the mock exam now" at bounding box center [381, 79] width 240 height 19
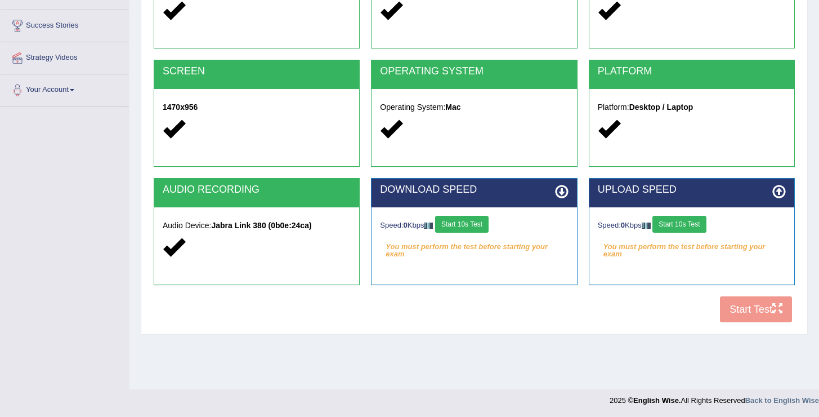
scroll to position [174, 0]
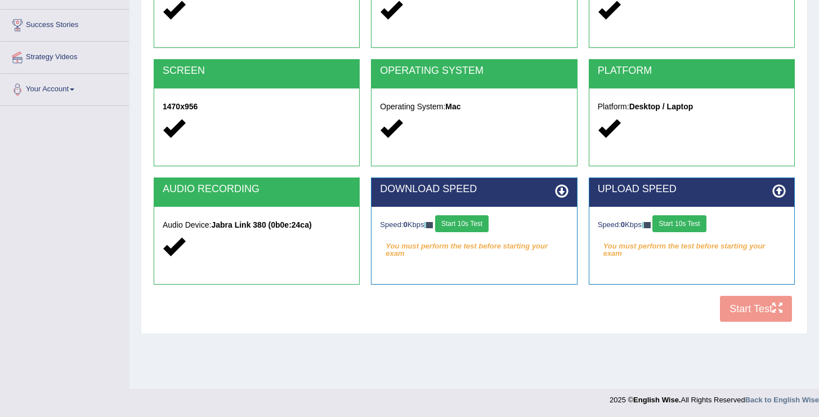
click at [460, 227] on button "Start 10s Test" at bounding box center [461, 223] width 53 height 17
click at [699, 223] on button "Start 10s Test" at bounding box center [678, 223] width 53 height 17
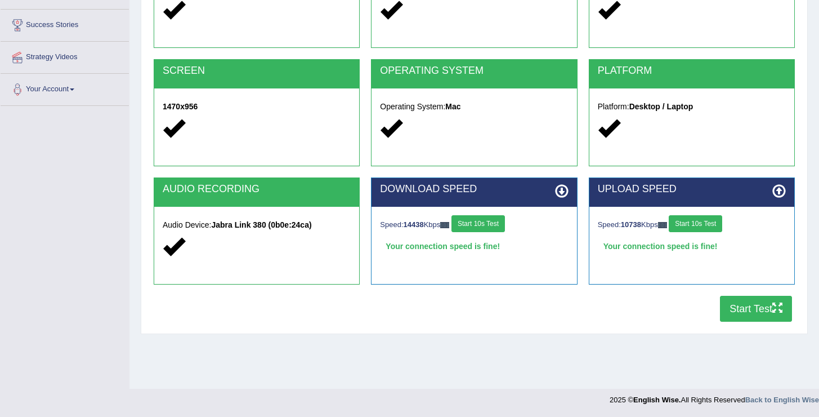
click at [735, 312] on button "Start Test" at bounding box center [756, 308] width 72 height 26
click at [746, 307] on button "Start Test" at bounding box center [756, 308] width 72 height 26
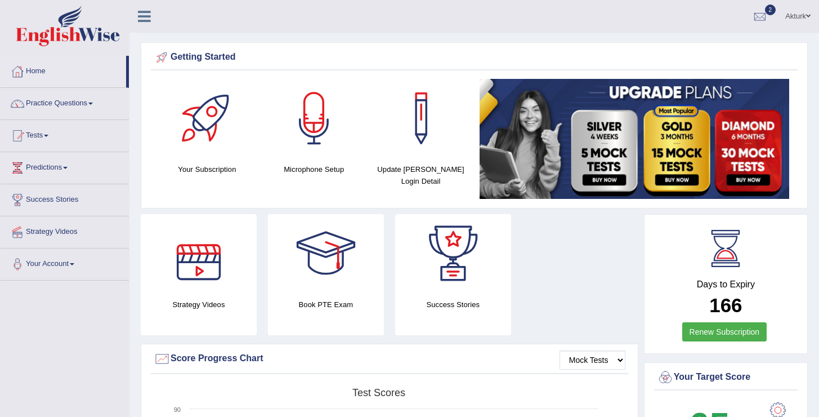
scroll to position [811, 0]
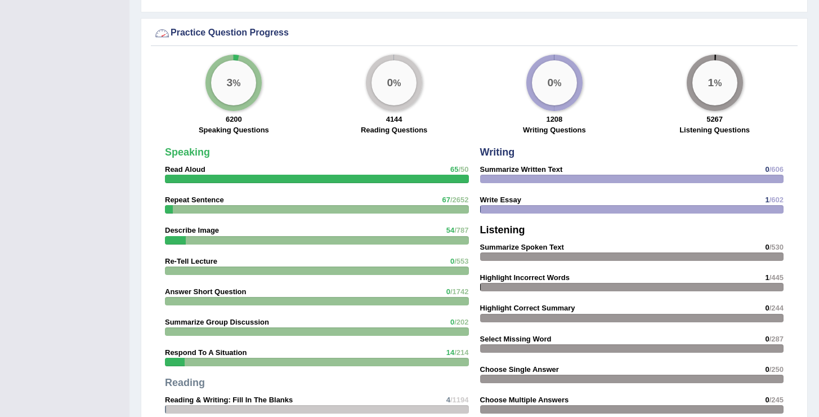
drag, startPoint x: 164, startPoint y: 33, endPoint x: 338, endPoint y: 33, distance: 173.9
click at [338, 38] on div "Practice Question Progress" at bounding box center [474, 33] width 641 height 17
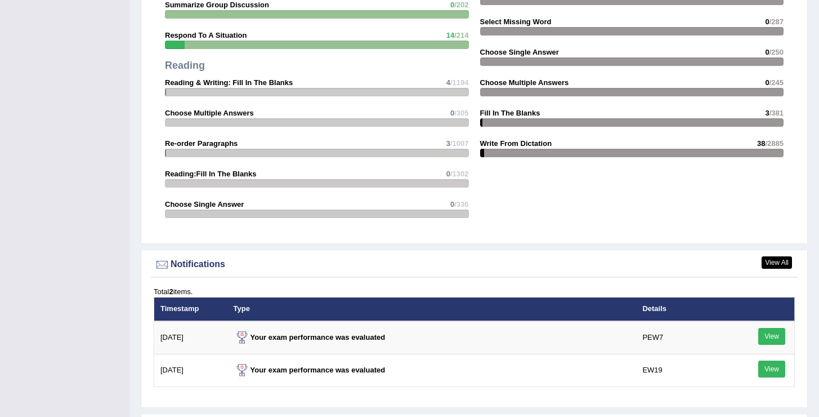
scroll to position [1426, 0]
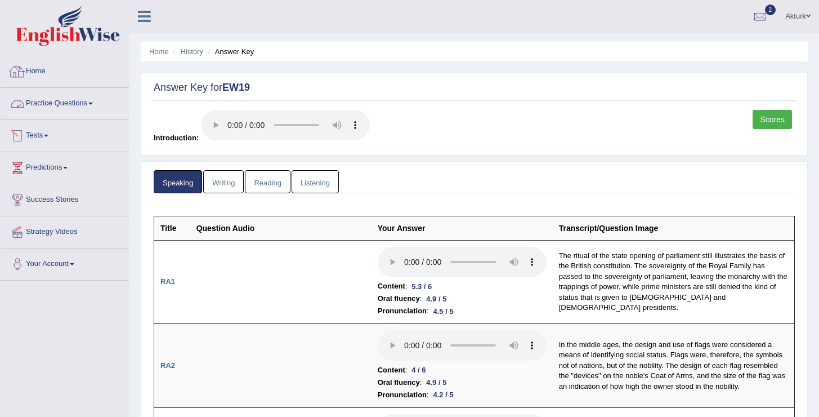
click at [32, 74] on link "Home" at bounding box center [65, 70] width 128 height 28
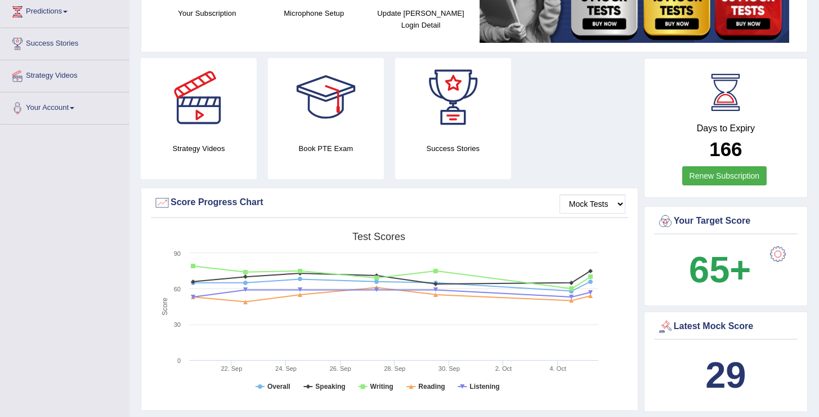
scroll to position [157, 0]
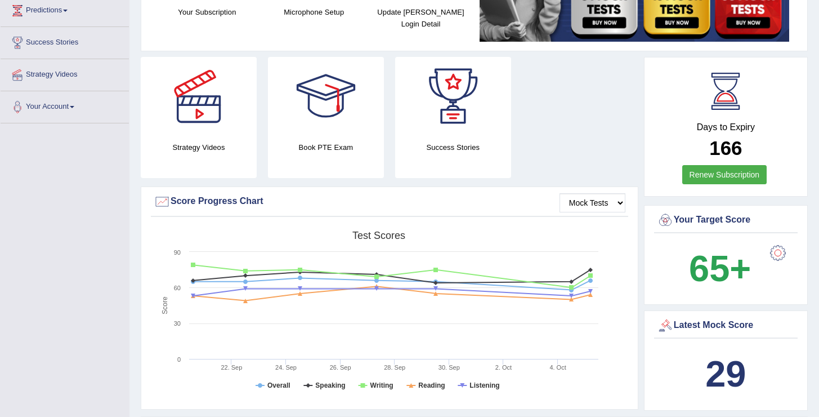
click at [753, 177] on link "Renew Subscription" at bounding box center [724, 174] width 85 height 19
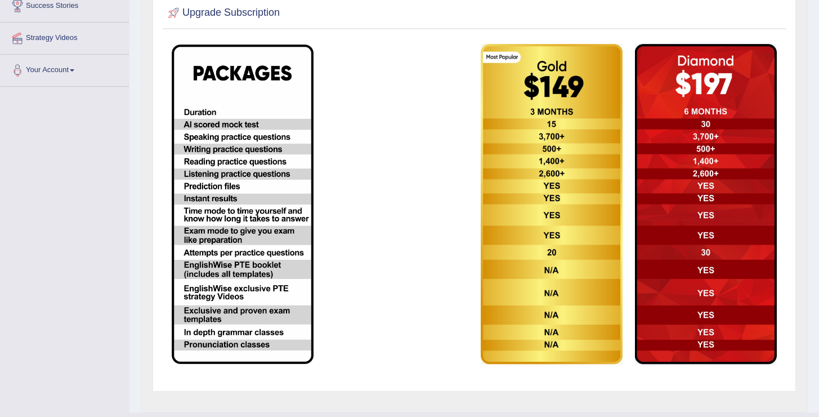
scroll to position [193, 0]
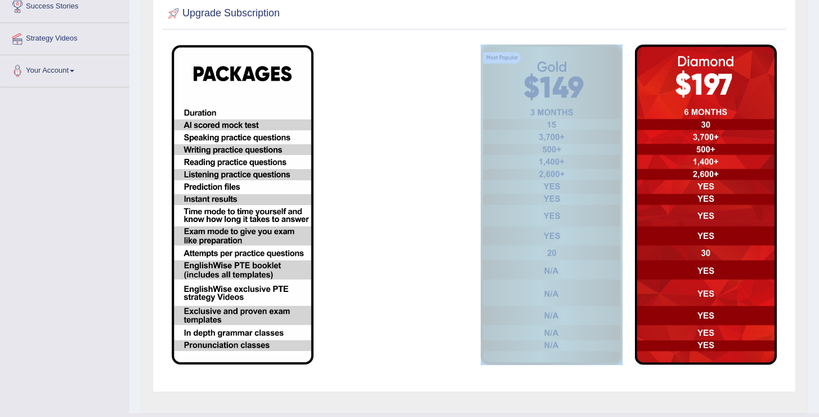
drag, startPoint x: 441, startPoint y: 102, endPoint x: 575, endPoint y: 187, distance: 157.9
click at [575, 187] on tr at bounding box center [473, 204] width 617 height 333
click at [409, 268] on td at bounding box center [397, 204] width 154 height 333
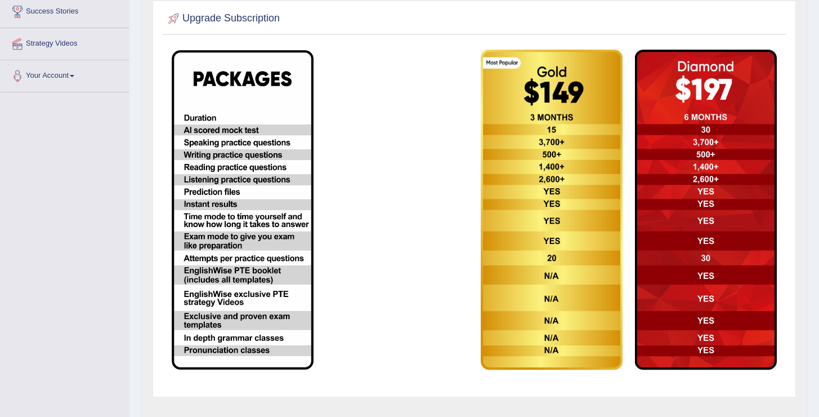
scroll to position [0, 0]
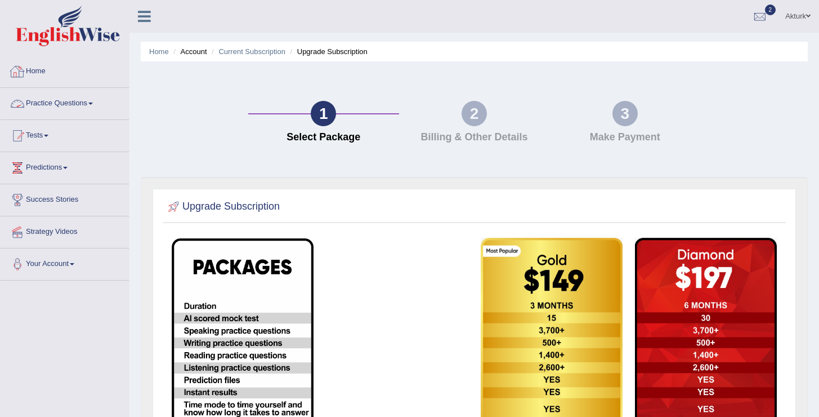
click at [34, 66] on link "Home" at bounding box center [65, 70] width 128 height 28
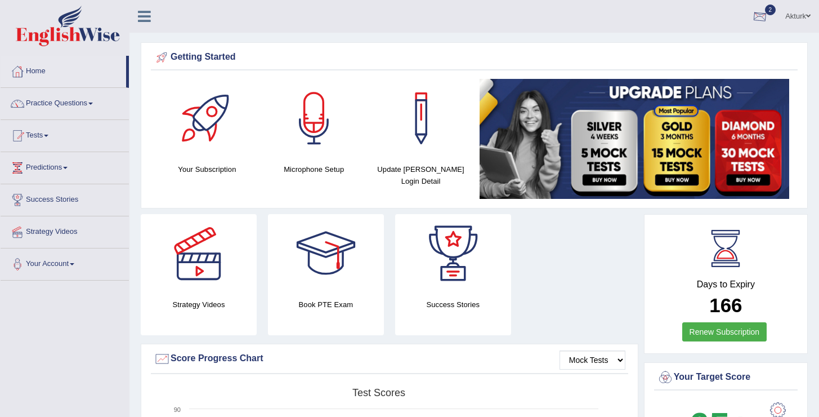
click at [757, 21] on div at bounding box center [759, 16] width 17 height 17
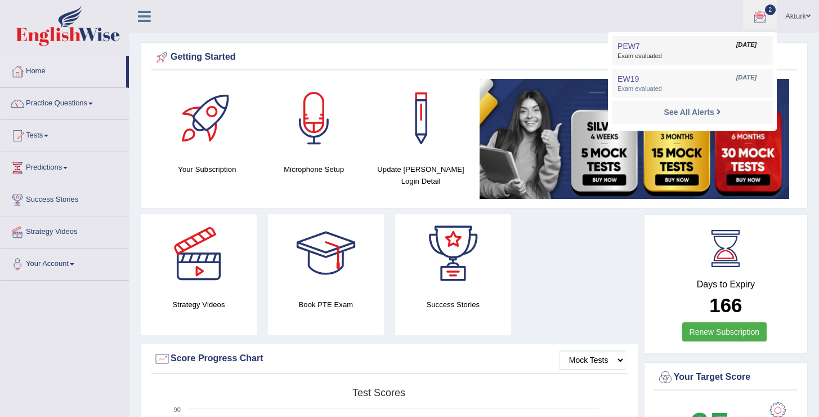
click at [727, 52] on span "Exam evaluated" at bounding box center [692, 56] width 150 height 9
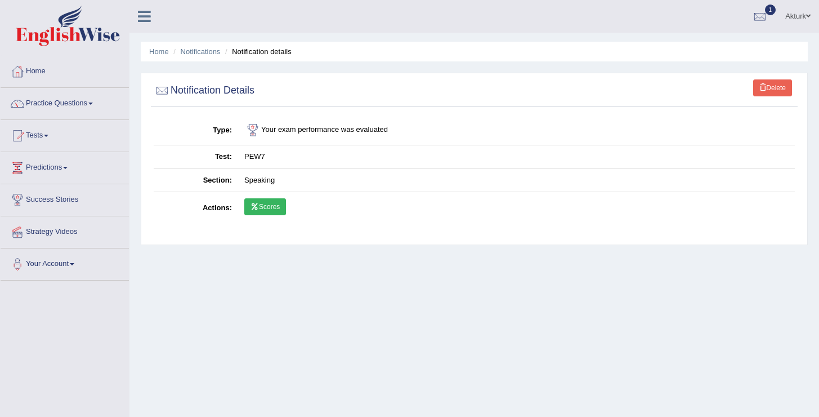
click at [770, 88] on link "Delete" at bounding box center [772, 87] width 39 height 17
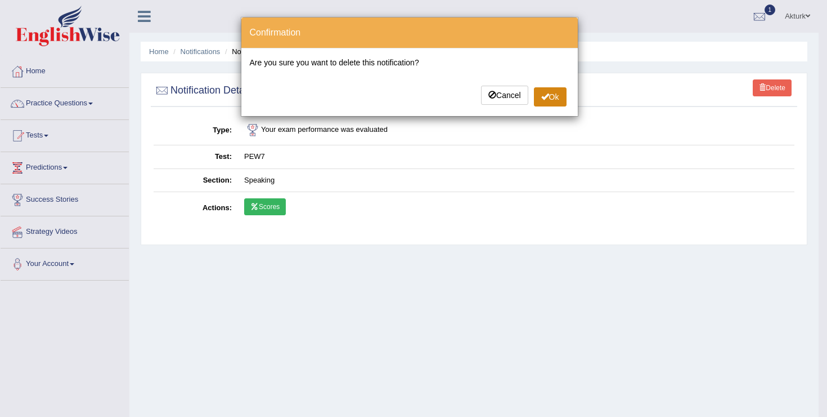
click at [557, 94] on button "Ok" at bounding box center [550, 96] width 33 height 19
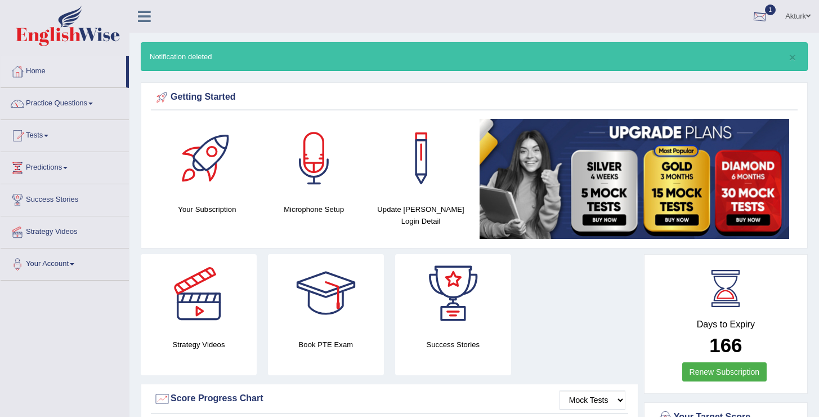
click at [758, 12] on div at bounding box center [759, 16] width 17 height 17
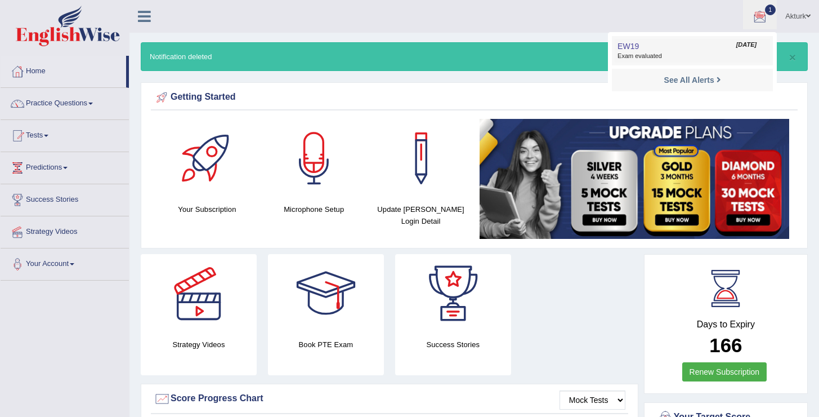
click at [660, 48] on link "EW19 Oct 5, 2025 Exam evaluated" at bounding box center [692, 51] width 155 height 24
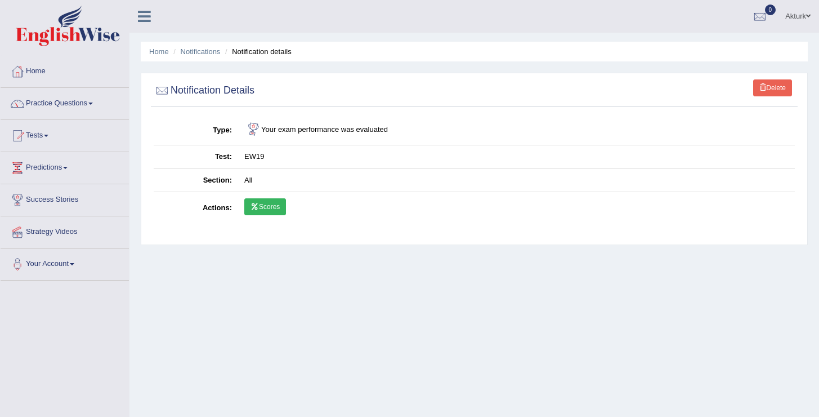
click at [760, 90] on span at bounding box center [762, 87] width 7 height 7
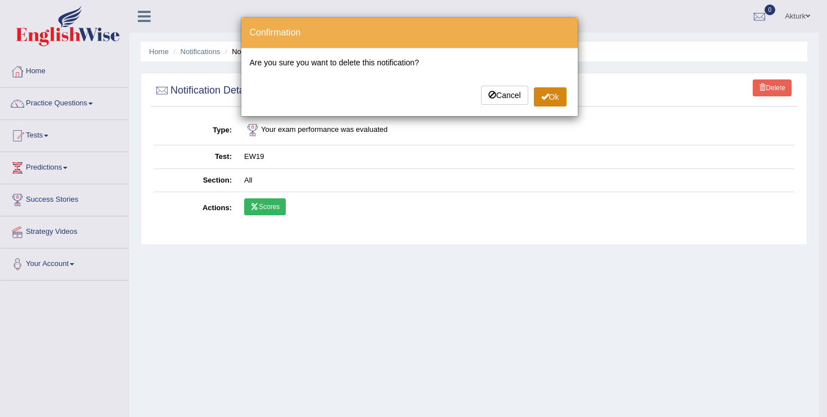
click at [547, 101] on button "Ok" at bounding box center [550, 96] width 33 height 19
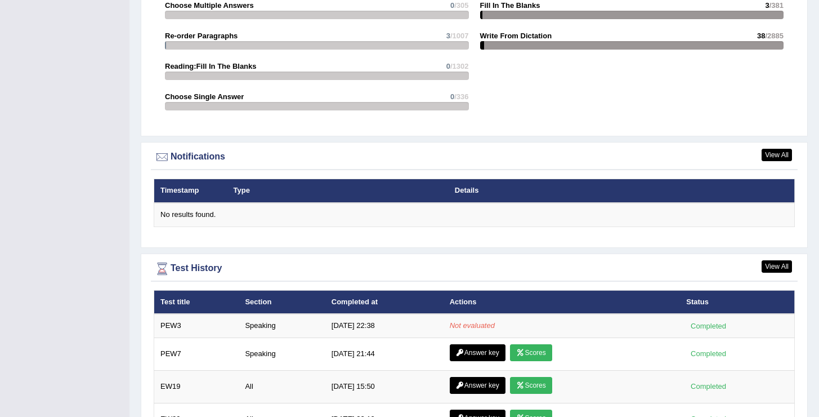
scroll to position [1333, 0]
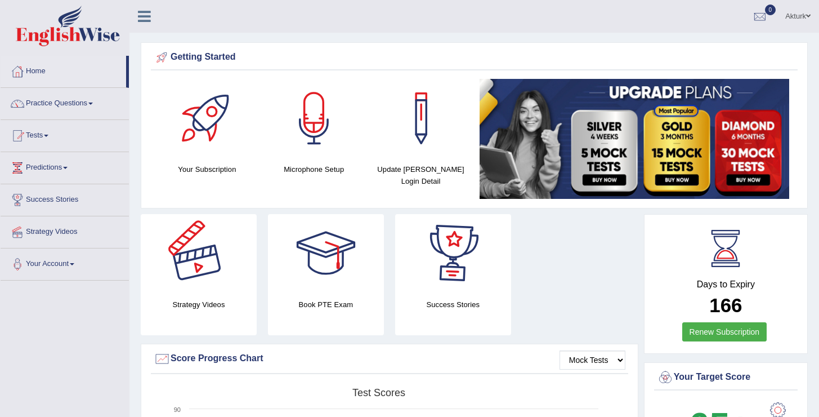
click at [209, 283] on div at bounding box center [198, 253] width 79 height 79
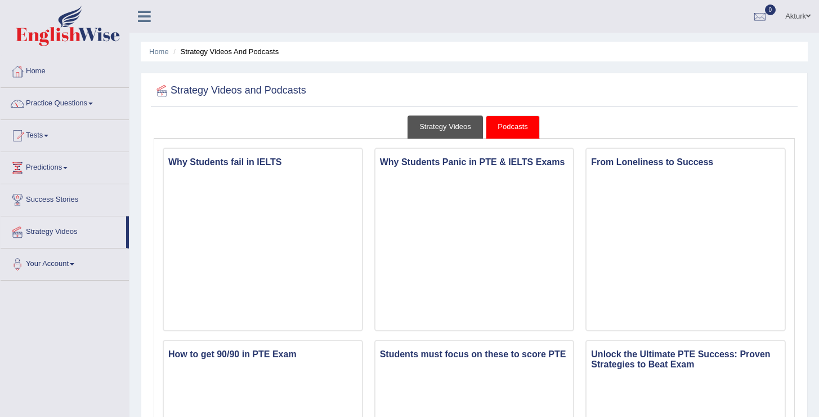
click at [468, 125] on link "Strategy Videos" at bounding box center [445, 126] width 75 height 23
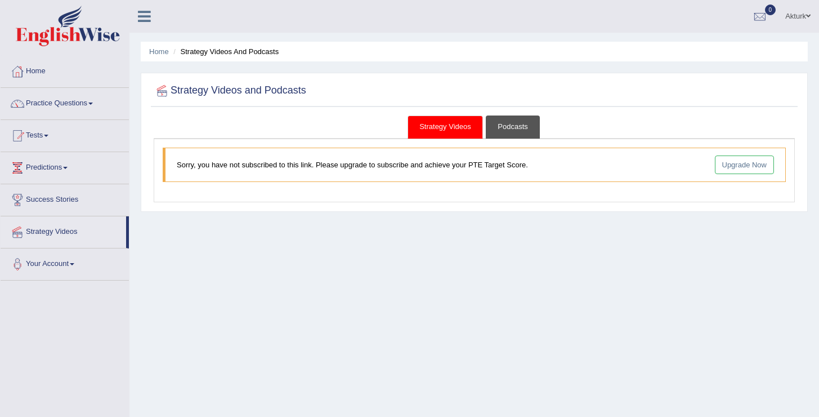
click at [518, 127] on link "Podcasts" at bounding box center [512, 126] width 53 height 23
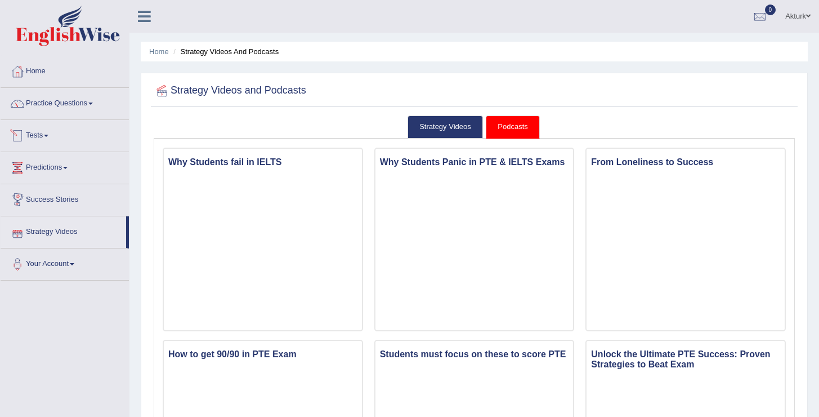
click at [47, 172] on link "Predictions" at bounding box center [65, 166] width 128 height 28
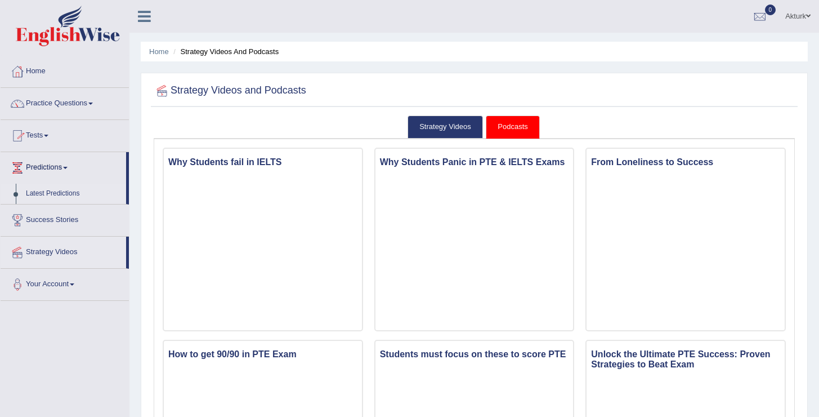
click at [47, 193] on link "Latest Predictions" at bounding box center [73, 193] width 105 height 20
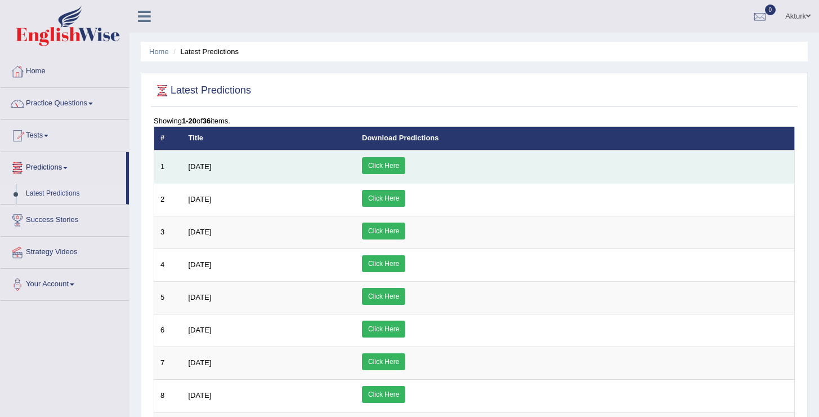
click at [405, 163] on link "Click Here" at bounding box center [383, 165] width 43 height 17
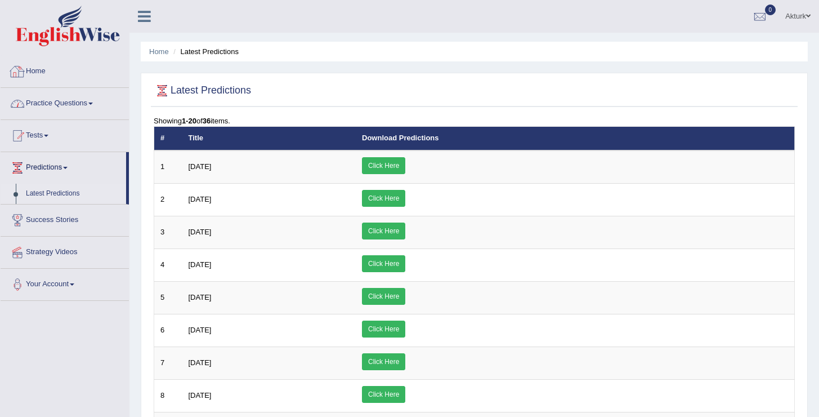
click at [40, 78] on link "Home" at bounding box center [65, 70] width 128 height 28
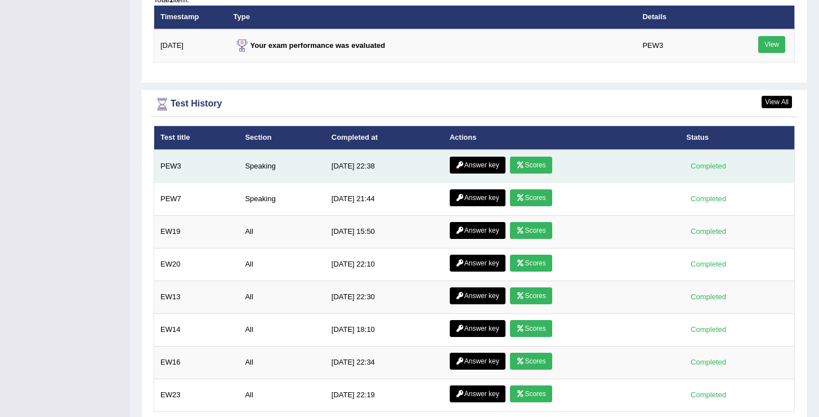
click at [534, 164] on link "Scores" at bounding box center [531, 164] width 42 height 17
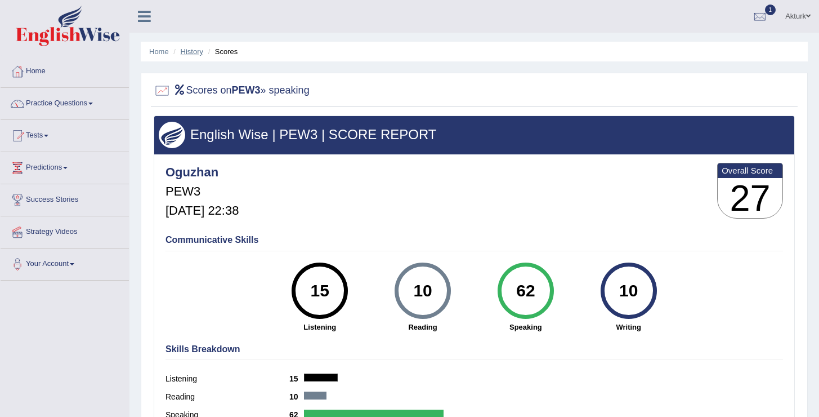
click at [189, 51] on link "History" at bounding box center [192, 51] width 23 height 8
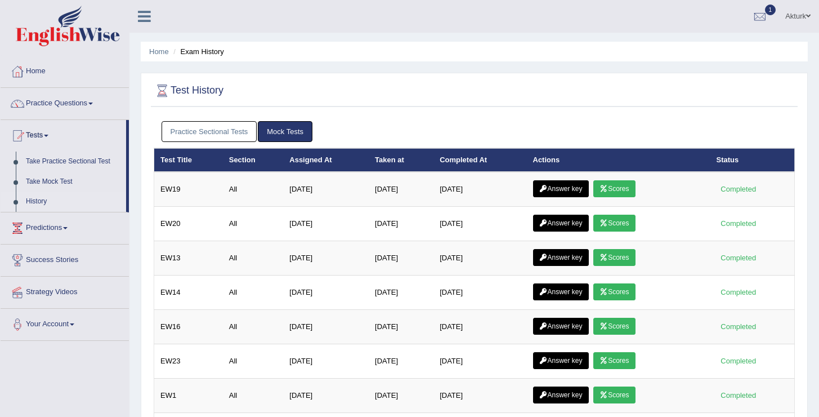
click at [211, 129] on link "Practice Sectional Tests" at bounding box center [210, 131] width 96 height 21
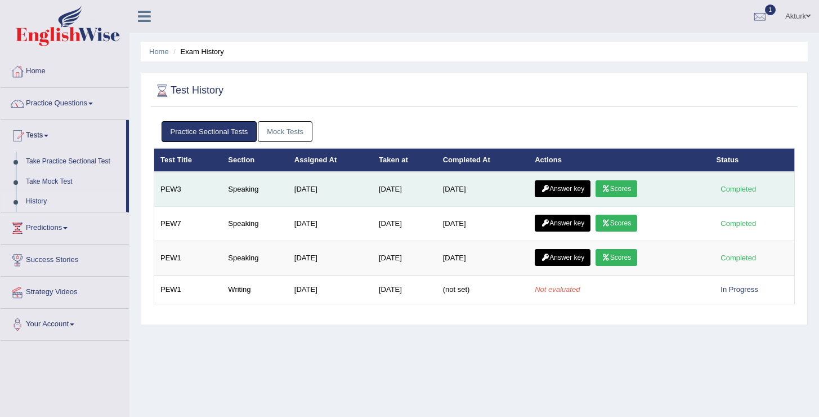
click at [564, 188] on link "Answer key" at bounding box center [563, 188] width 56 height 17
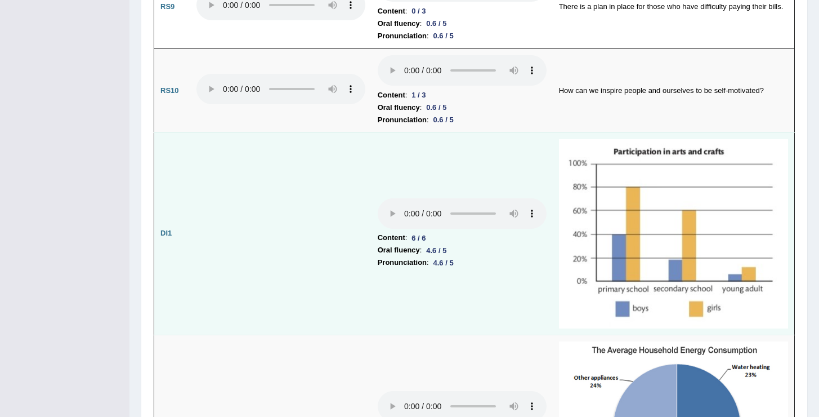
scroll to position [1372, 0]
drag, startPoint x: 460, startPoint y: 253, endPoint x: 355, endPoint y: 226, distance: 108.1
click at [355, 226] on tr "DI1 Content : 6 / 6 Oral fluency : 4.6 / 5 Pronunciation : 4.6 / 5" at bounding box center [474, 233] width 641 height 202
click at [299, 267] on td at bounding box center [280, 233] width 181 height 202
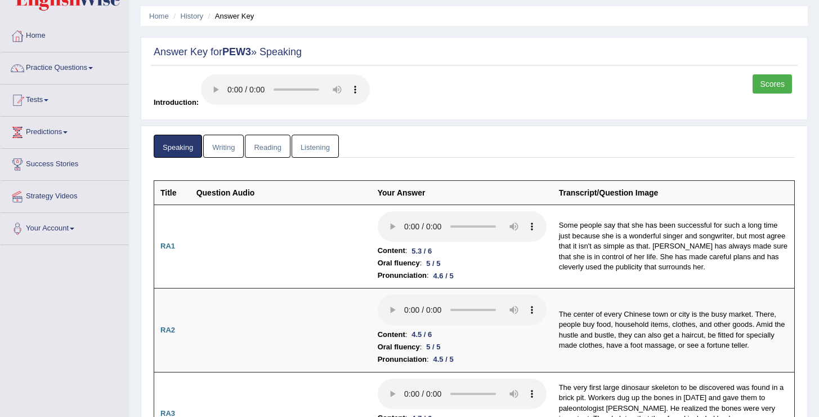
scroll to position [0, 0]
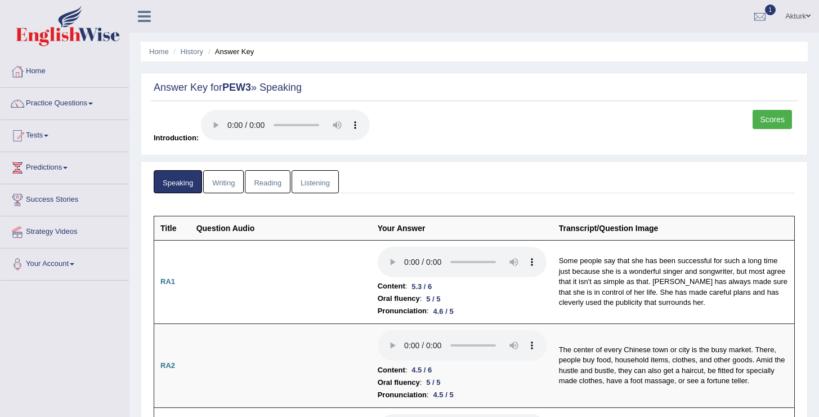
click at [781, 124] on link "Scores" at bounding box center [772, 119] width 39 height 19
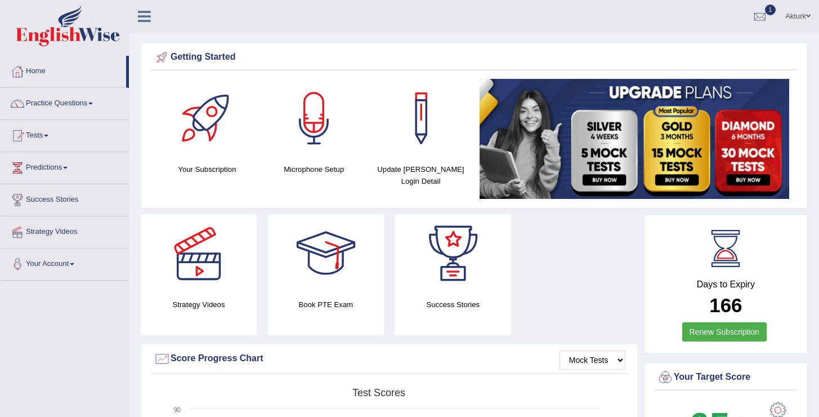
click at [43, 136] on link "Tests" at bounding box center [65, 134] width 128 height 28
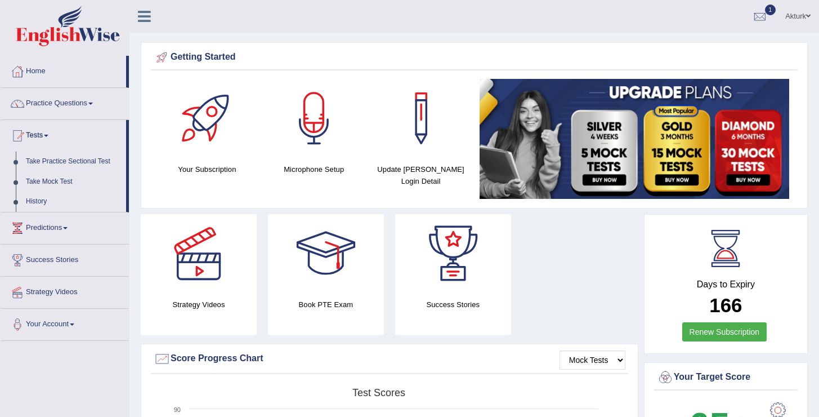
click at [38, 200] on link "History" at bounding box center [73, 201] width 105 height 20
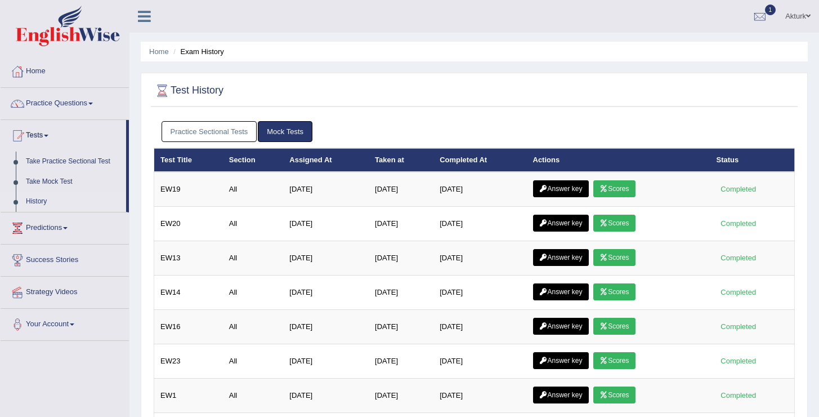
click at [200, 136] on link "Practice Sectional Tests" at bounding box center [210, 131] width 96 height 21
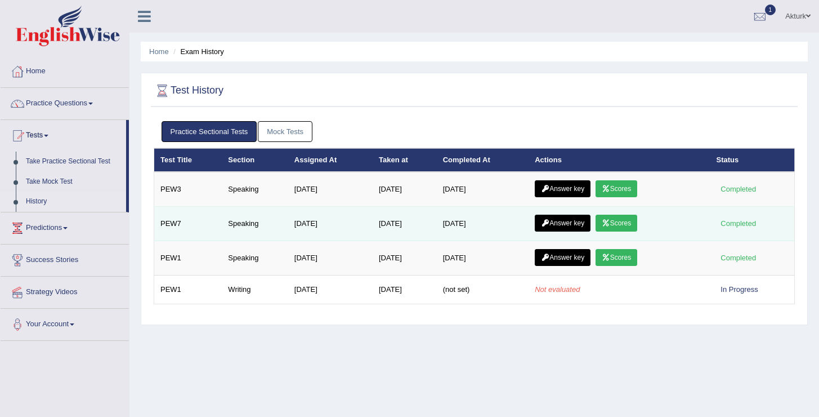
click at [633, 226] on link "Scores" at bounding box center [617, 222] width 42 height 17
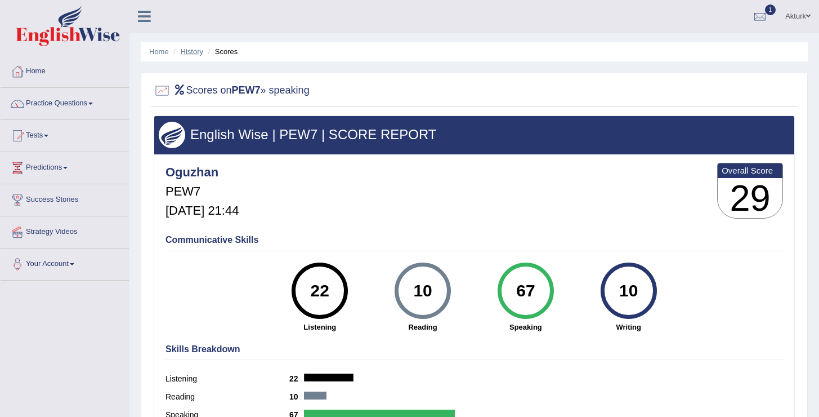
click at [191, 52] on link "History" at bounding box center [192, 51] width 23 height 8
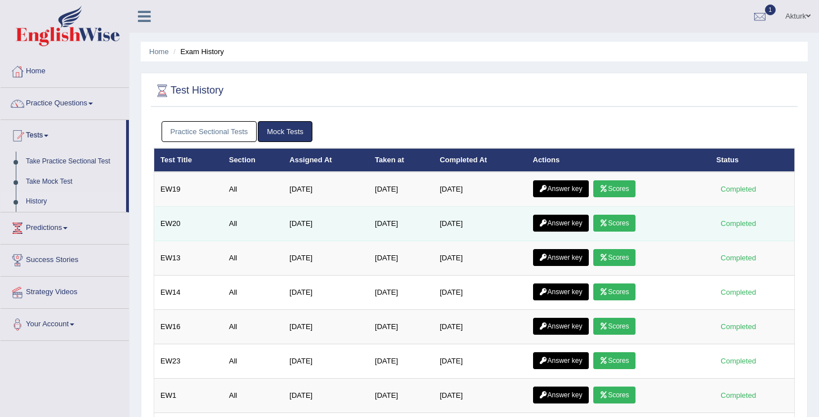
click at [635, 223] on link "Scores" at bounding box center [614, 222] width 42 height 17
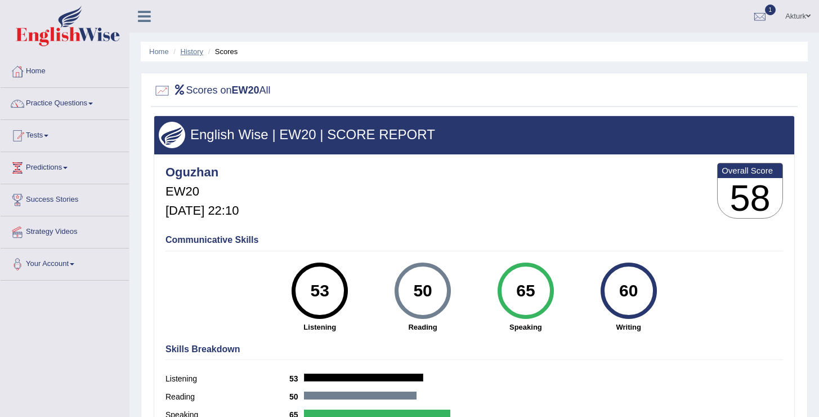
click at [191, 52] on link "History" at bounding box center [192, 51] width 23 height 8
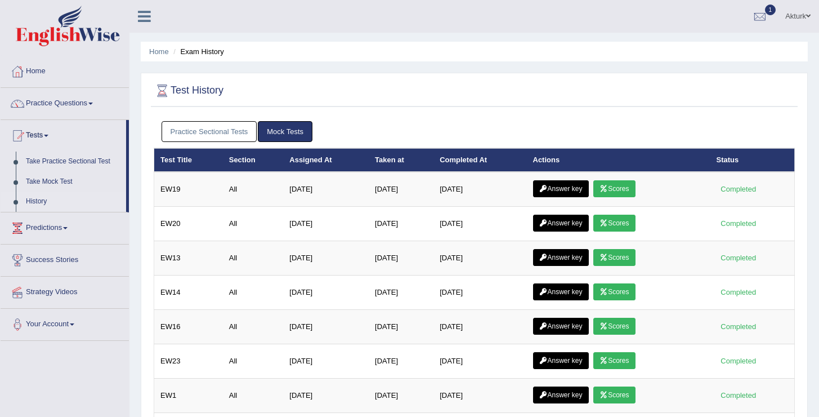
click at [232, 140] on link "Practice Sectional Tests" at bounding box center [210, 131] width 96 height 21
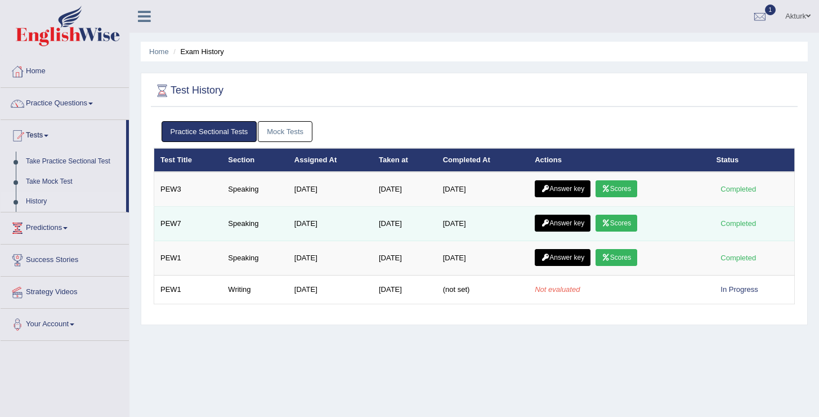
click at [571, 222] on link "Answer key" at bounding box center [563, 222] width 56 height 17
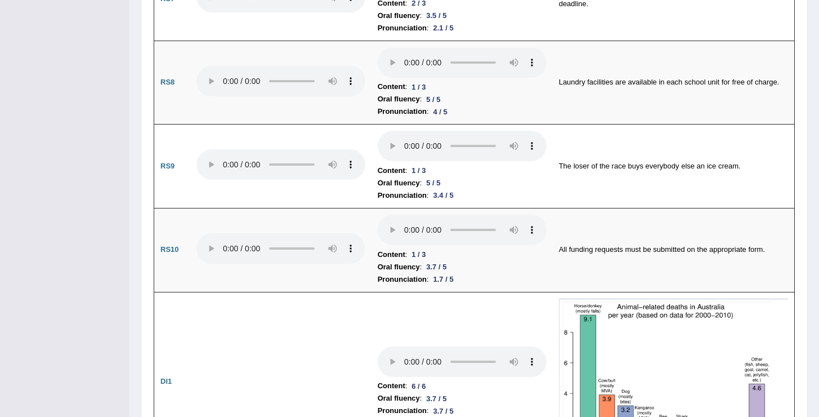
scroll to position [1269, 0]
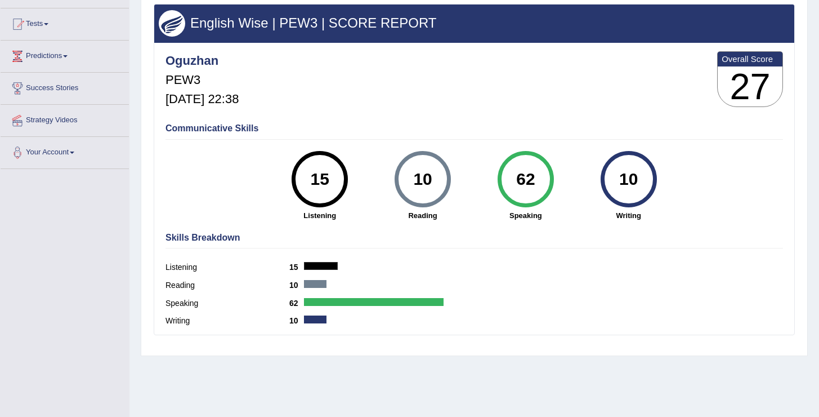
scroll to position [113, 0]
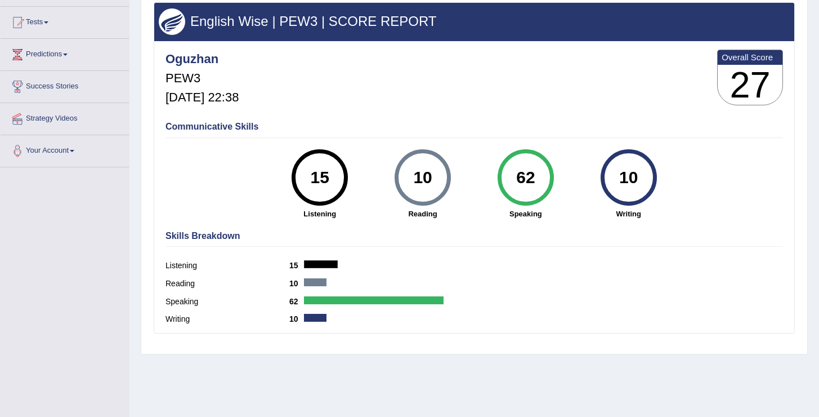
drag, startPoint x: 276, startPoint y: 177, endPoint x: 648, endPoint y: 211, distance: 373.0
click at [648, 149] on div "15 Listening 10 Reading 62 Speaking 10 Writing" at bounding box center [473, 149] width 617 height 0
click at [508, 238] on h4 "Skills Breakdown" at bounding box center [473, 236] width 617 height 10
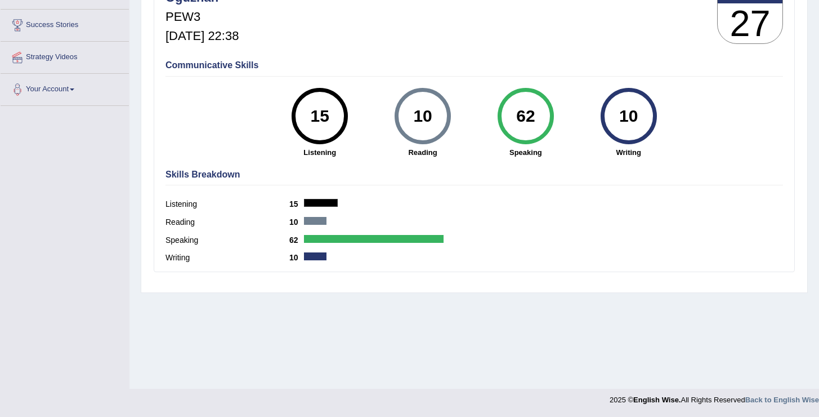
scroll to position [0, 0]
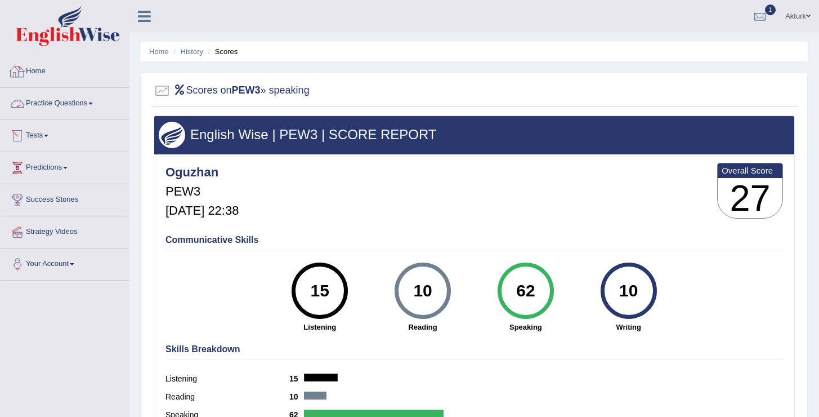
click at [34, 70] on link "Home" at bounding box center [65, 70] width 128 height 28
